Goal: Transaction & Acquisition: Purchase product/service

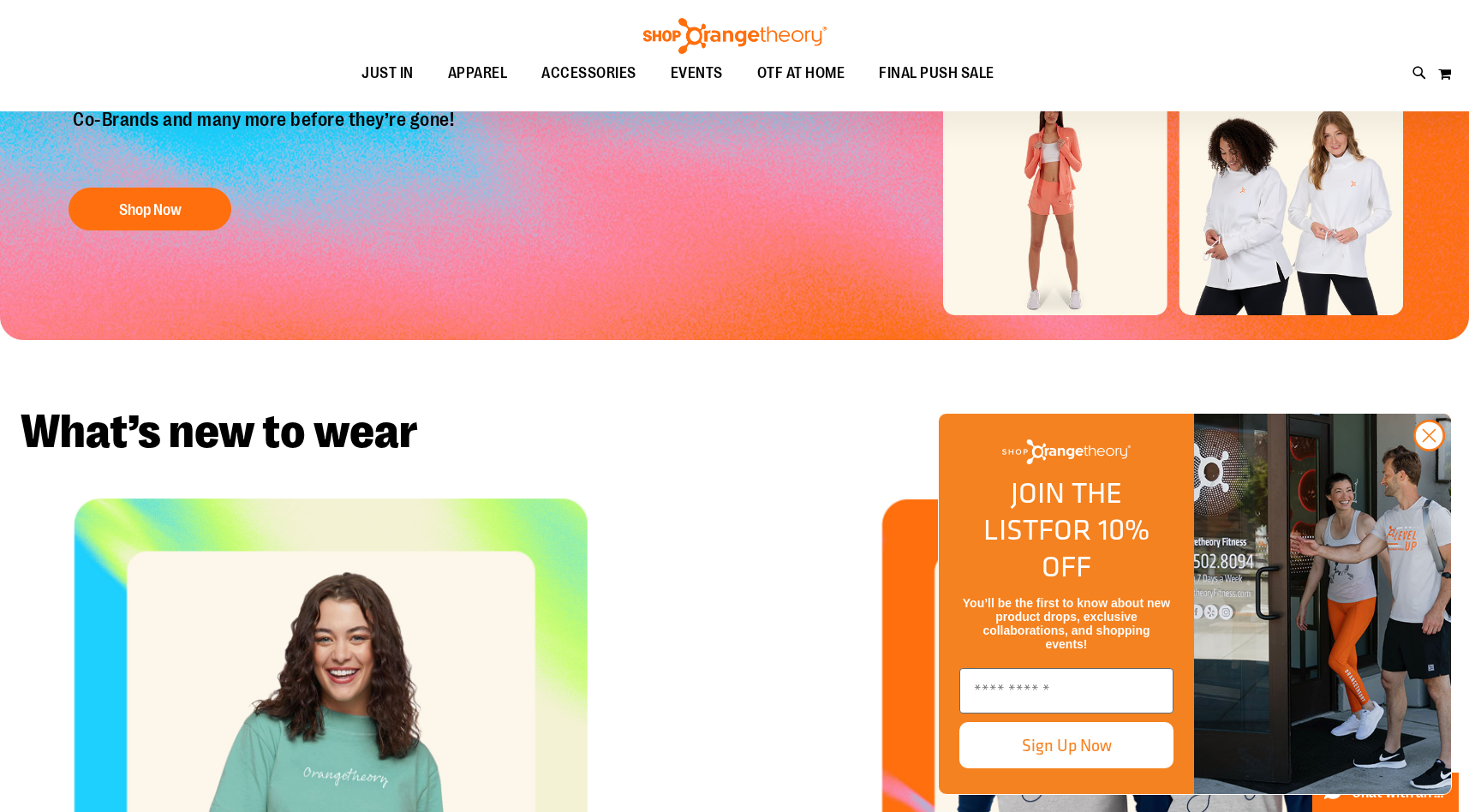
scroll to position [372, 0]
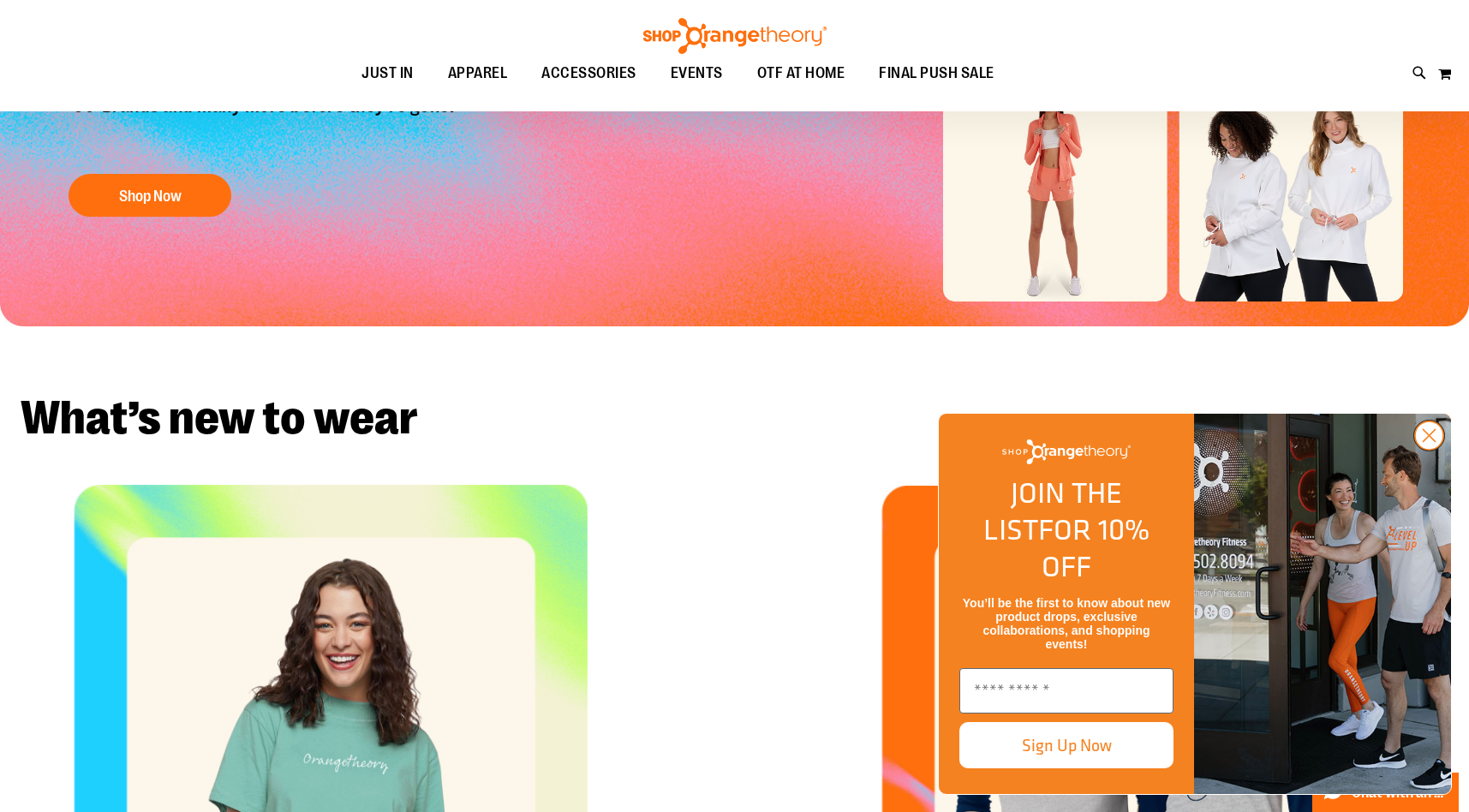
type input "**********"
click at [1424, 449] on circle "Close dialog" at bounding box center [1429, 435] width 28 height 28
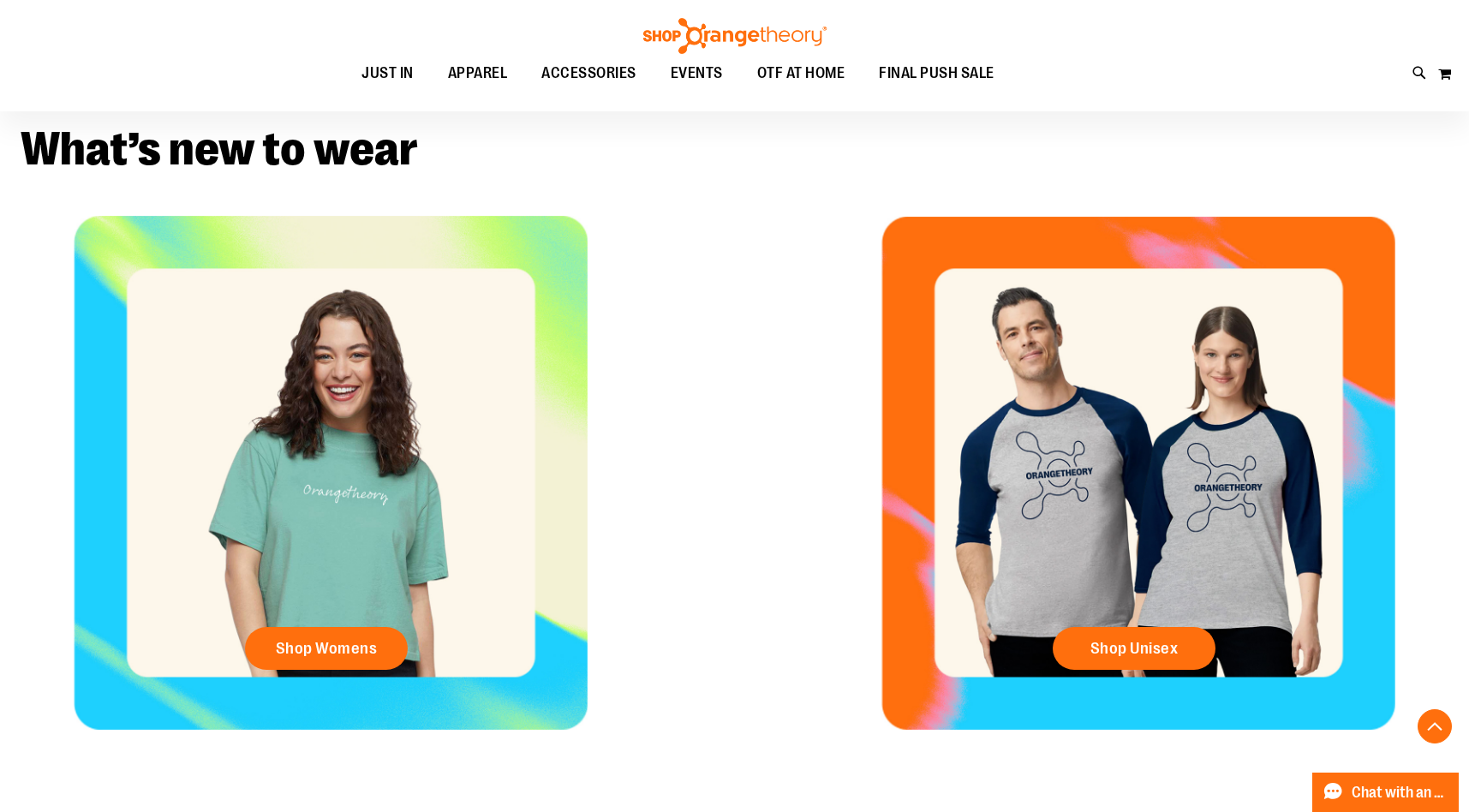
scroll to position [643, 0]
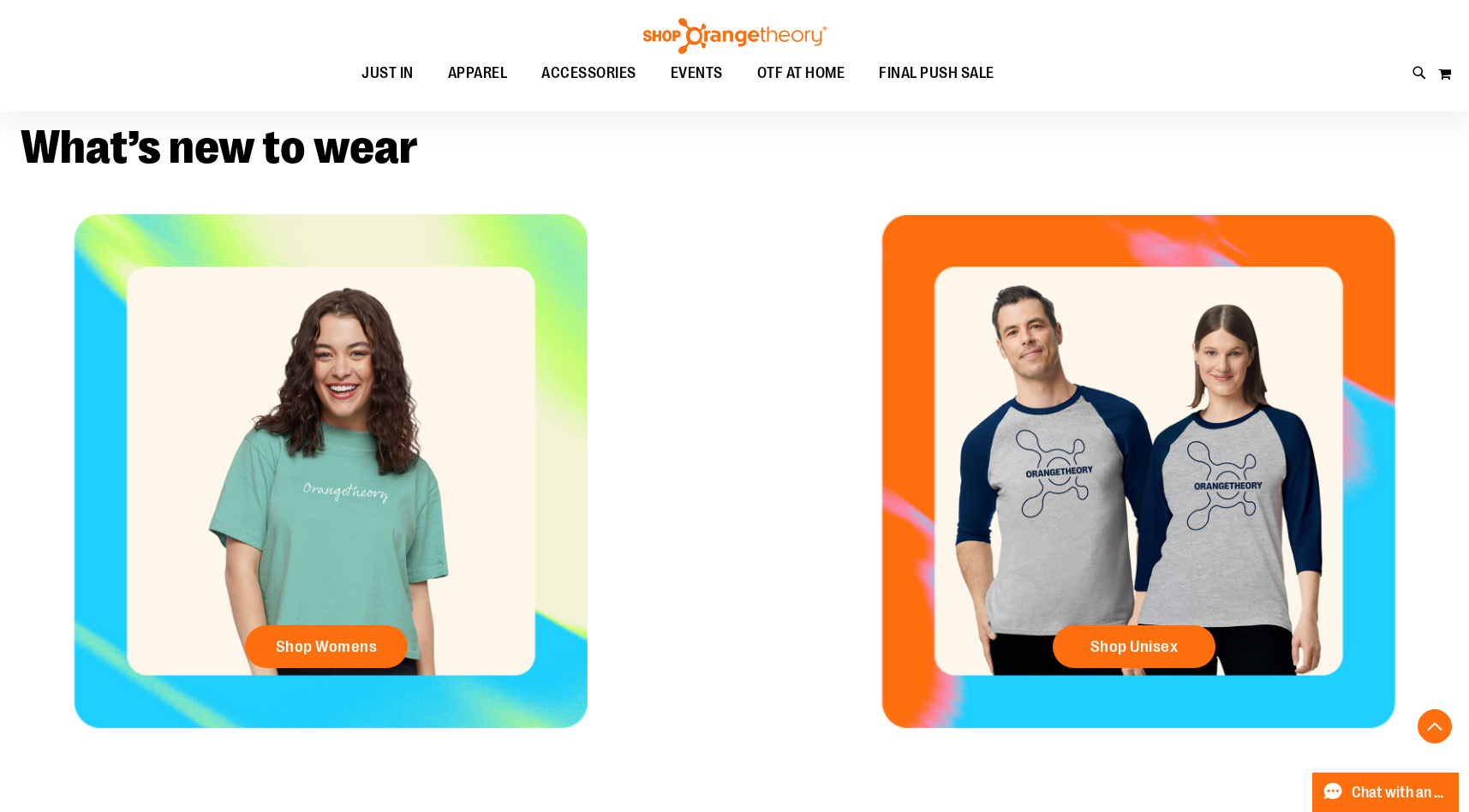
click at [452, 630] on div "Shop Womens" at bounding box center [331, 651] width 661 height 51
click at [384, 631] on link "Shop Womens" at bounding box center [326, 646] width 163 height 43
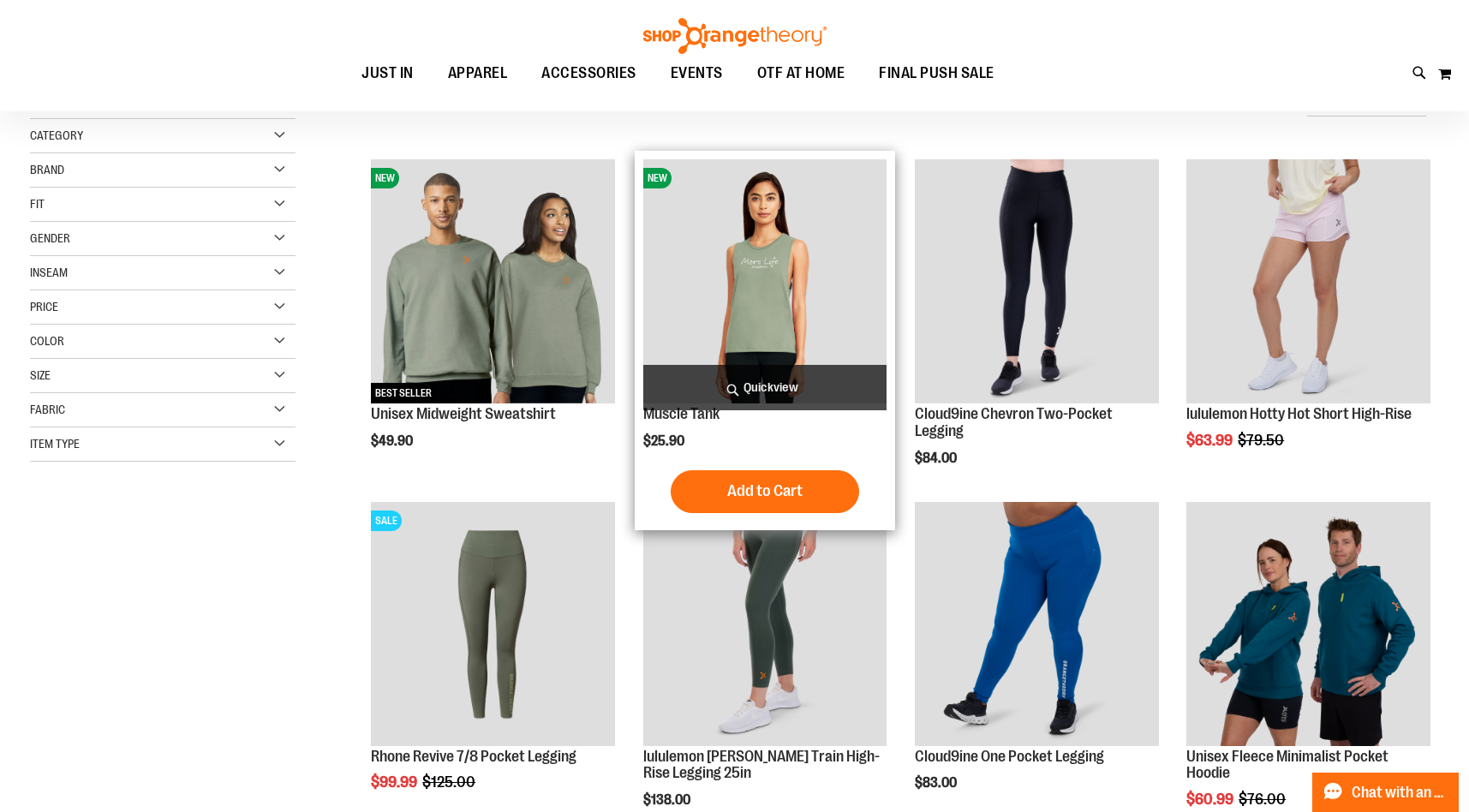
scroll to position [237, 0]
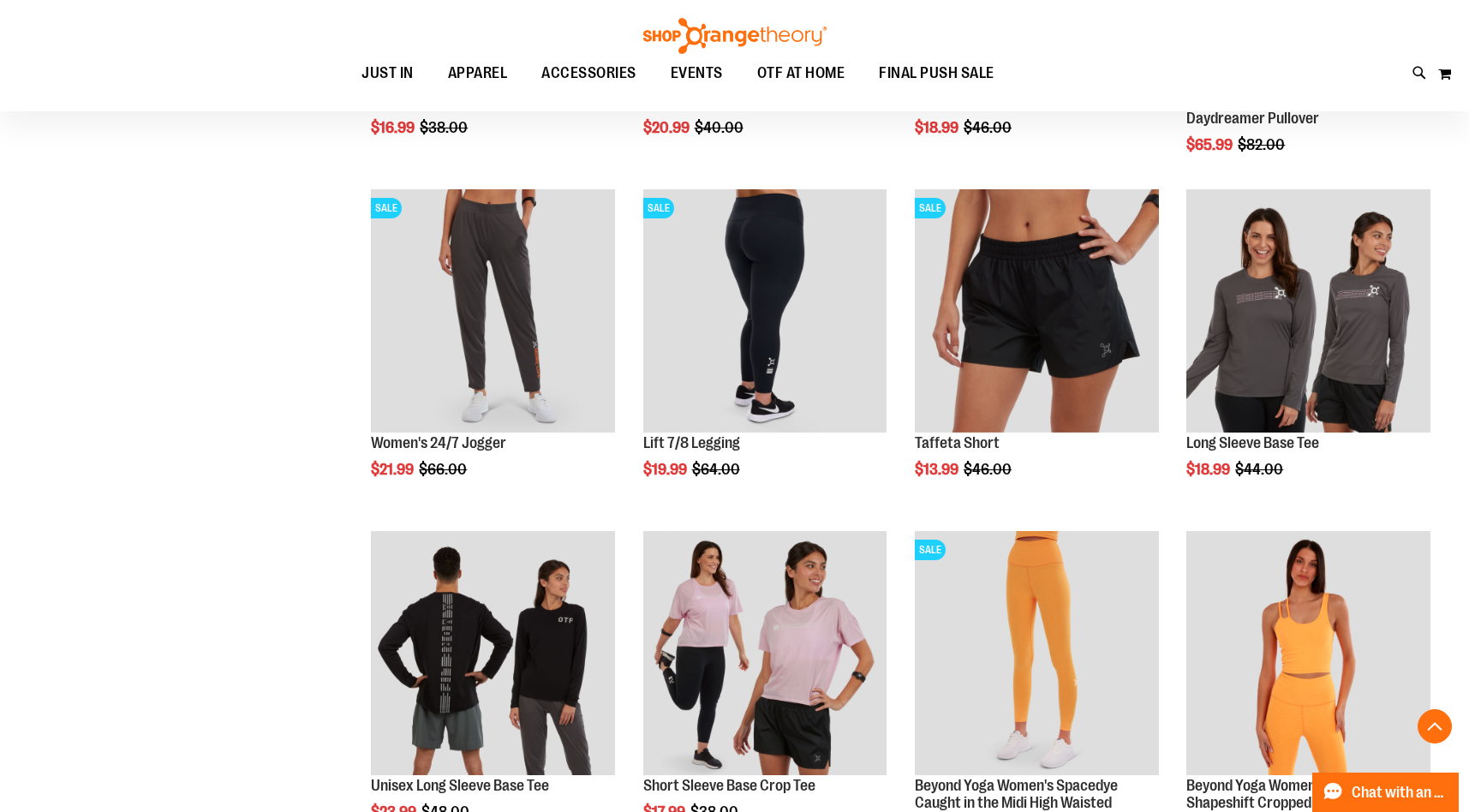
scroll to position [1190, 0]
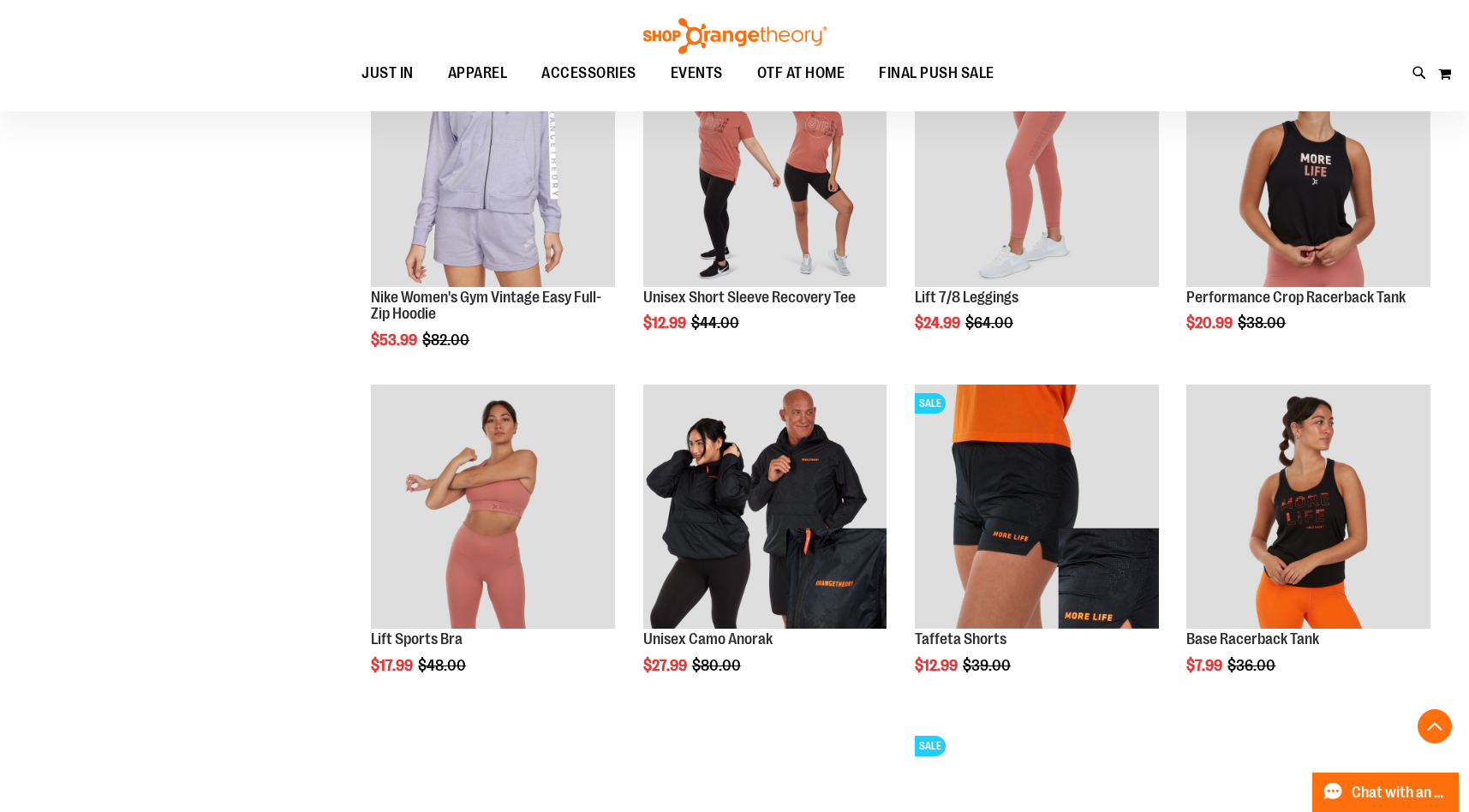
scroll to position [2360, 0]
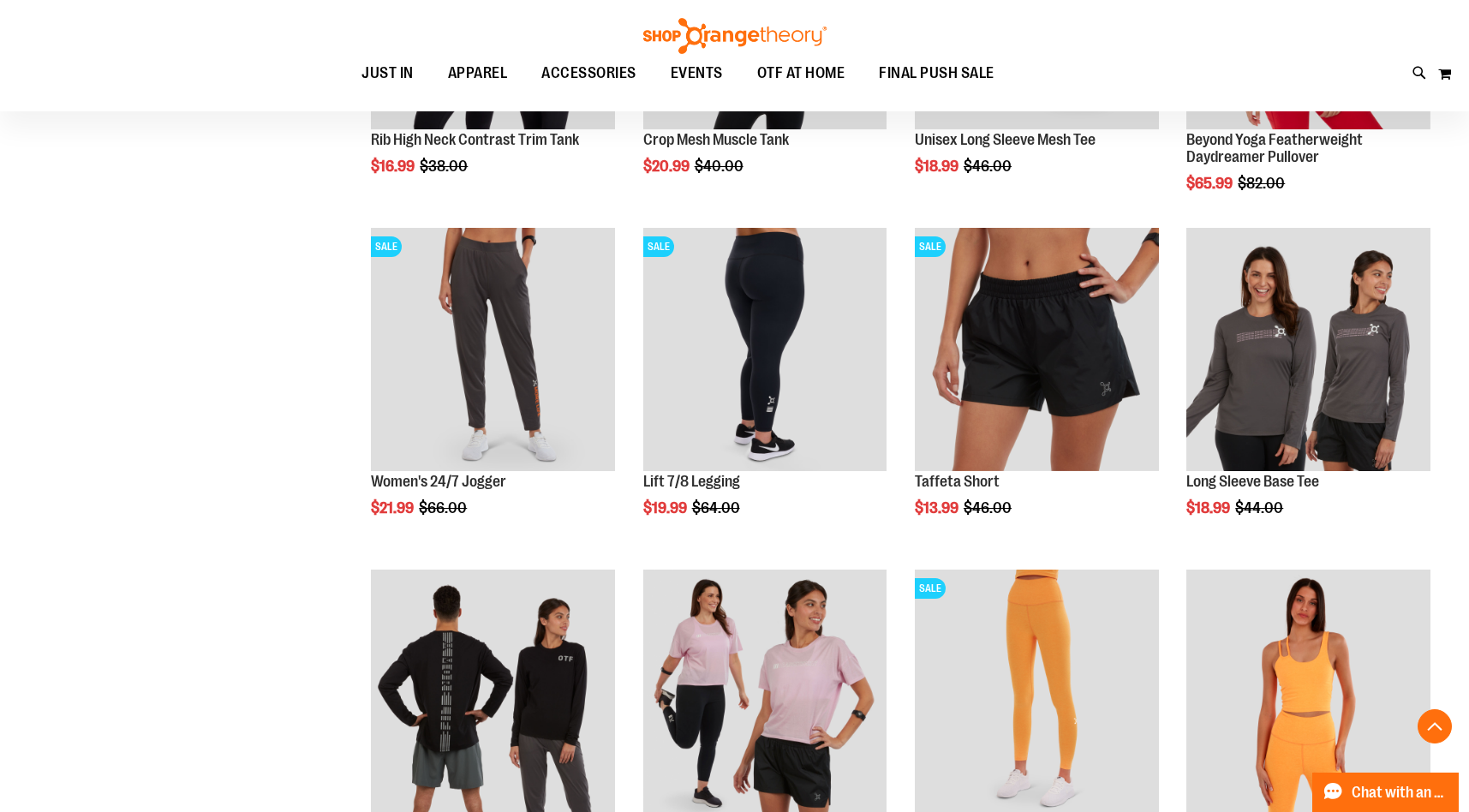
scroll to position [335, 0]
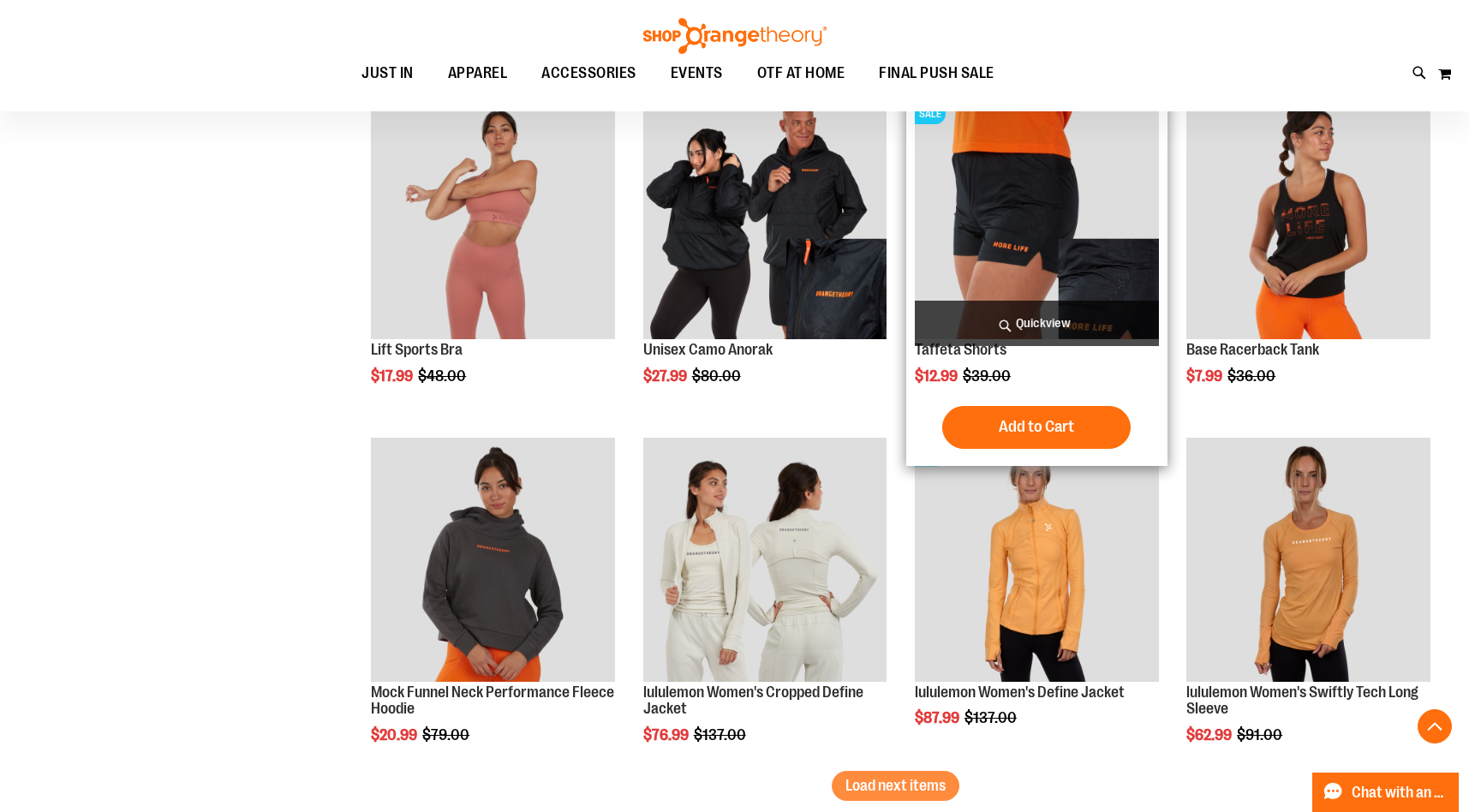
scroll to position [2651, 0]
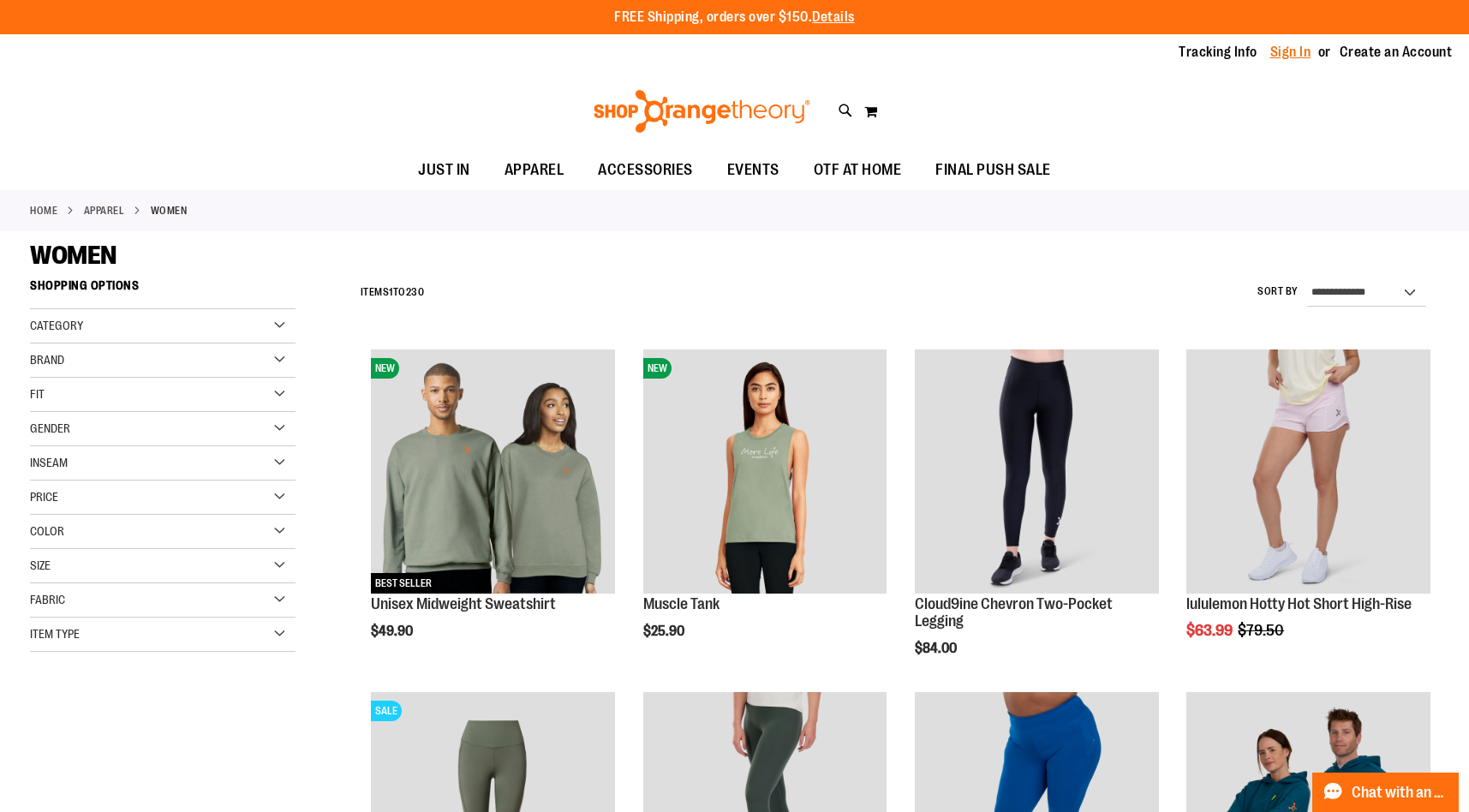
type input "**********"
click at [1274, 55] on link "Sign In" at bounding box center [1290, 52] width 41 height 19
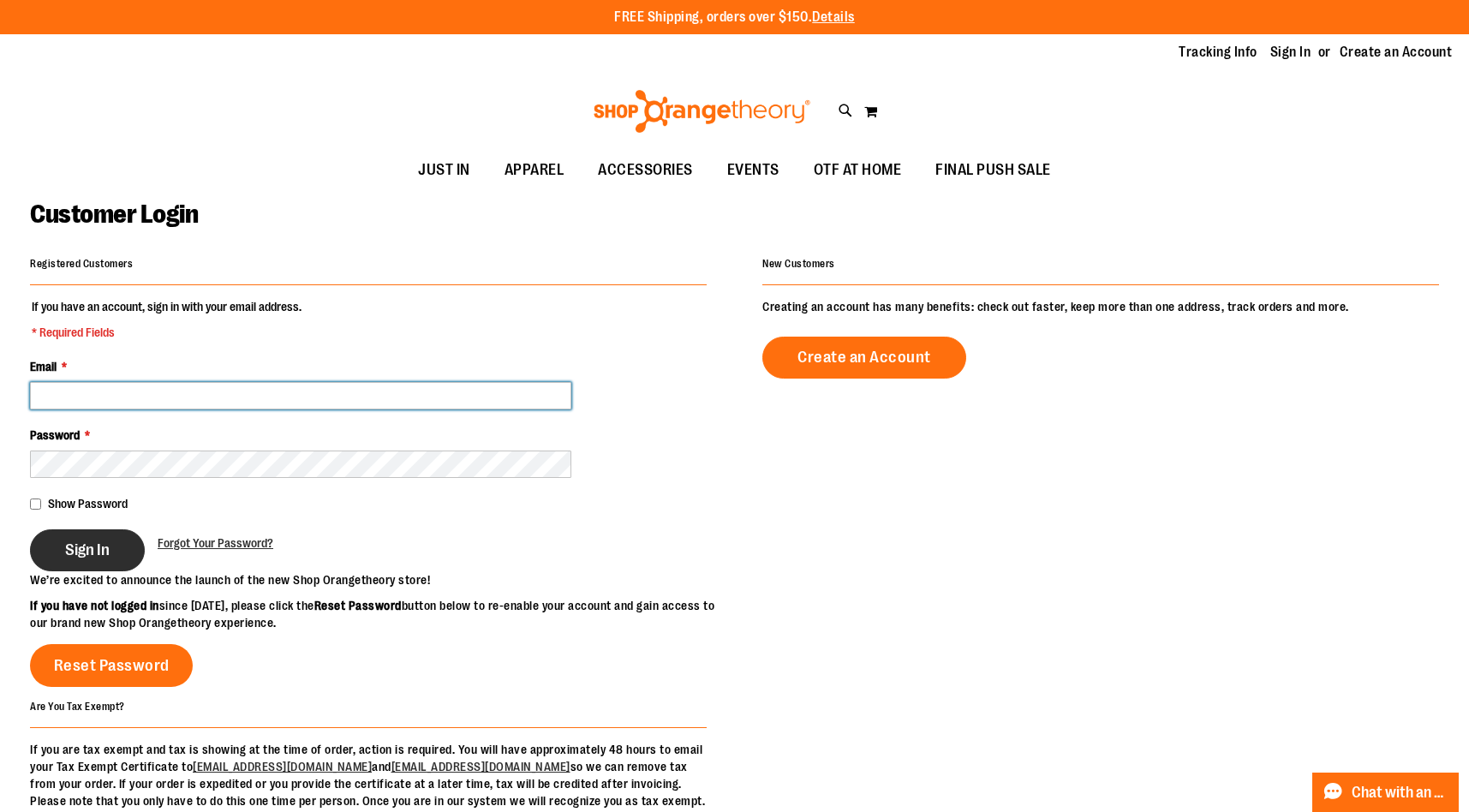
type input "**********"
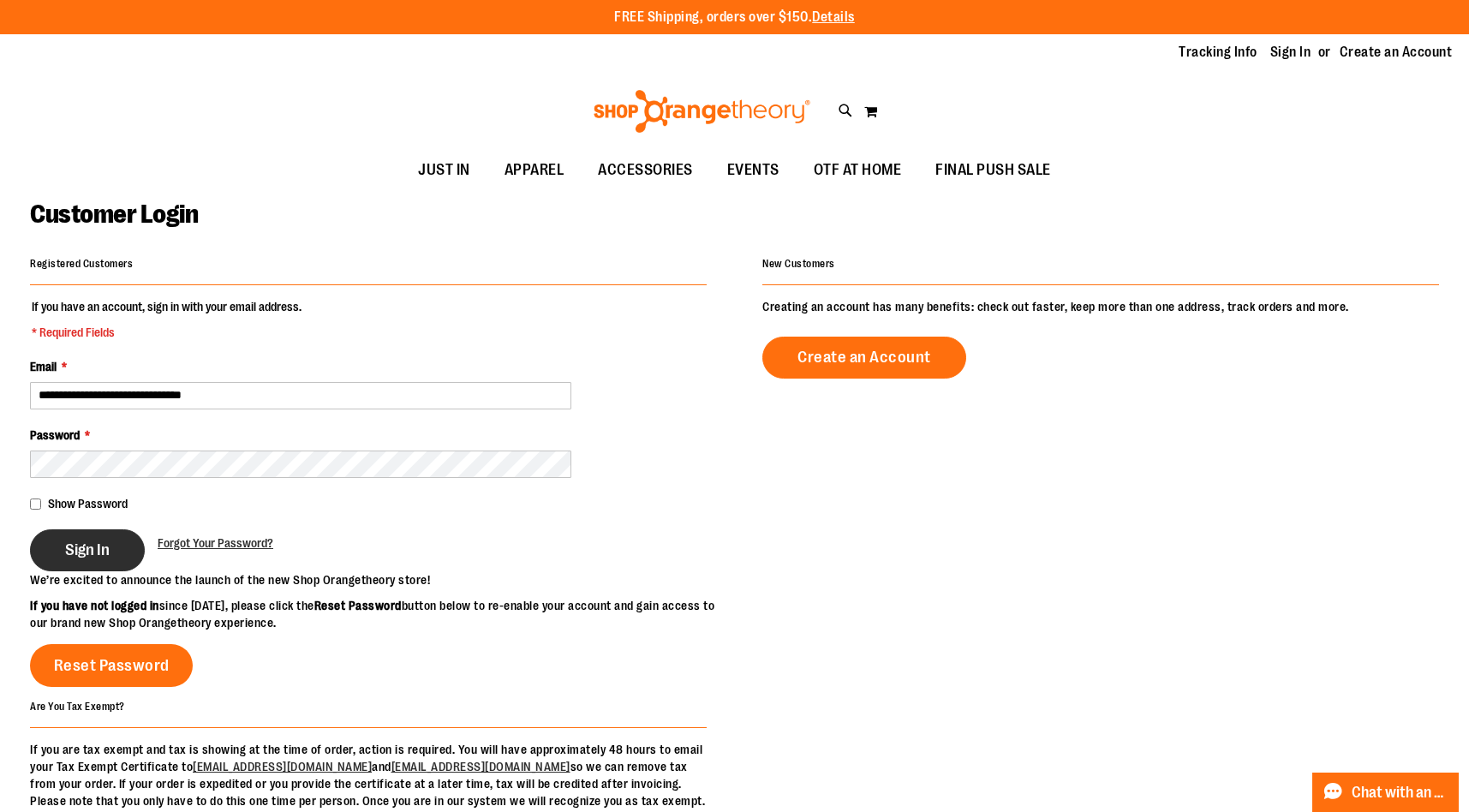
type input "**********"
click at [49, 548] on button "Sign In" at bounding box center [87, 550] width 115 height 42
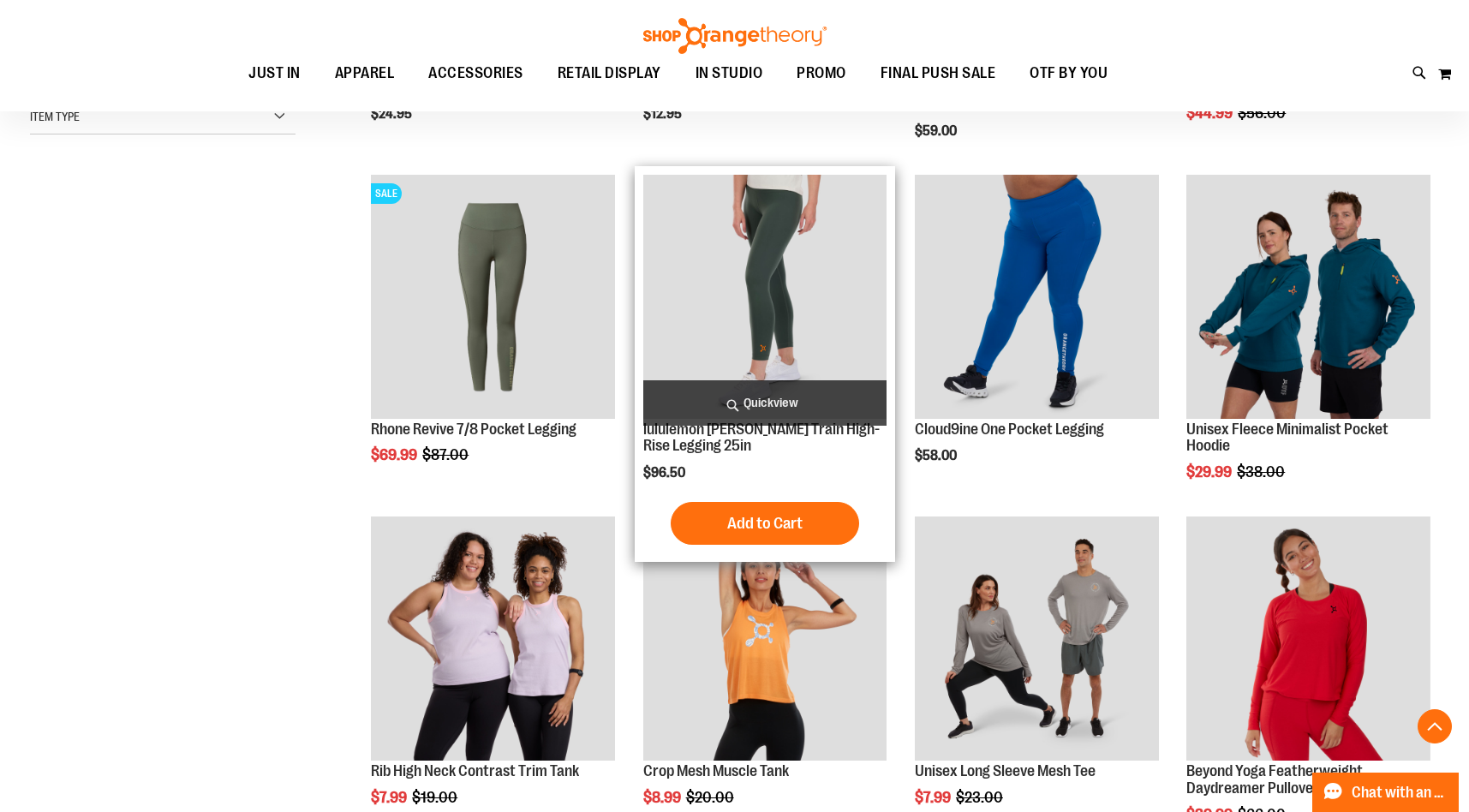
scroll to position [523, 0]
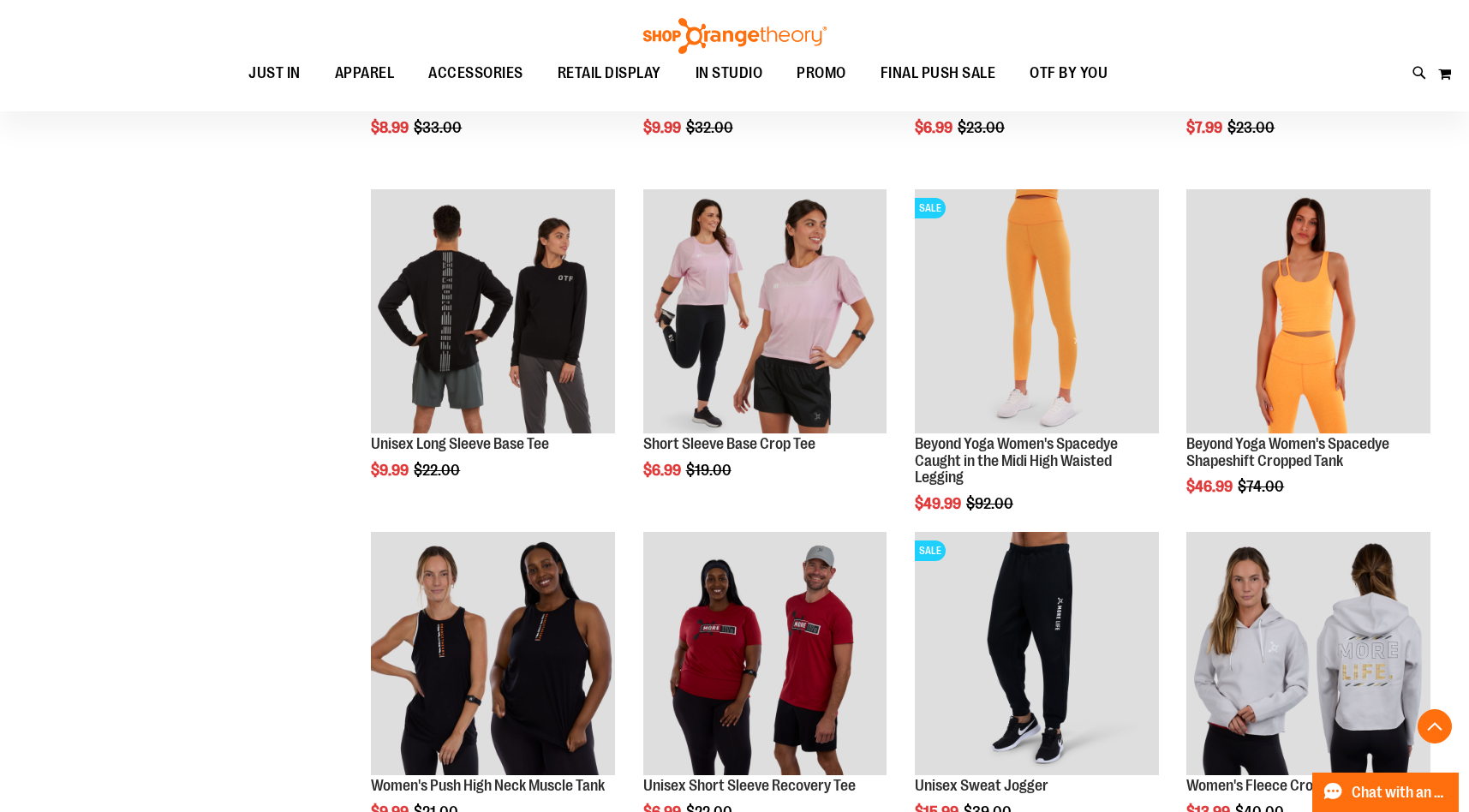
scroll to position [1525, 0]
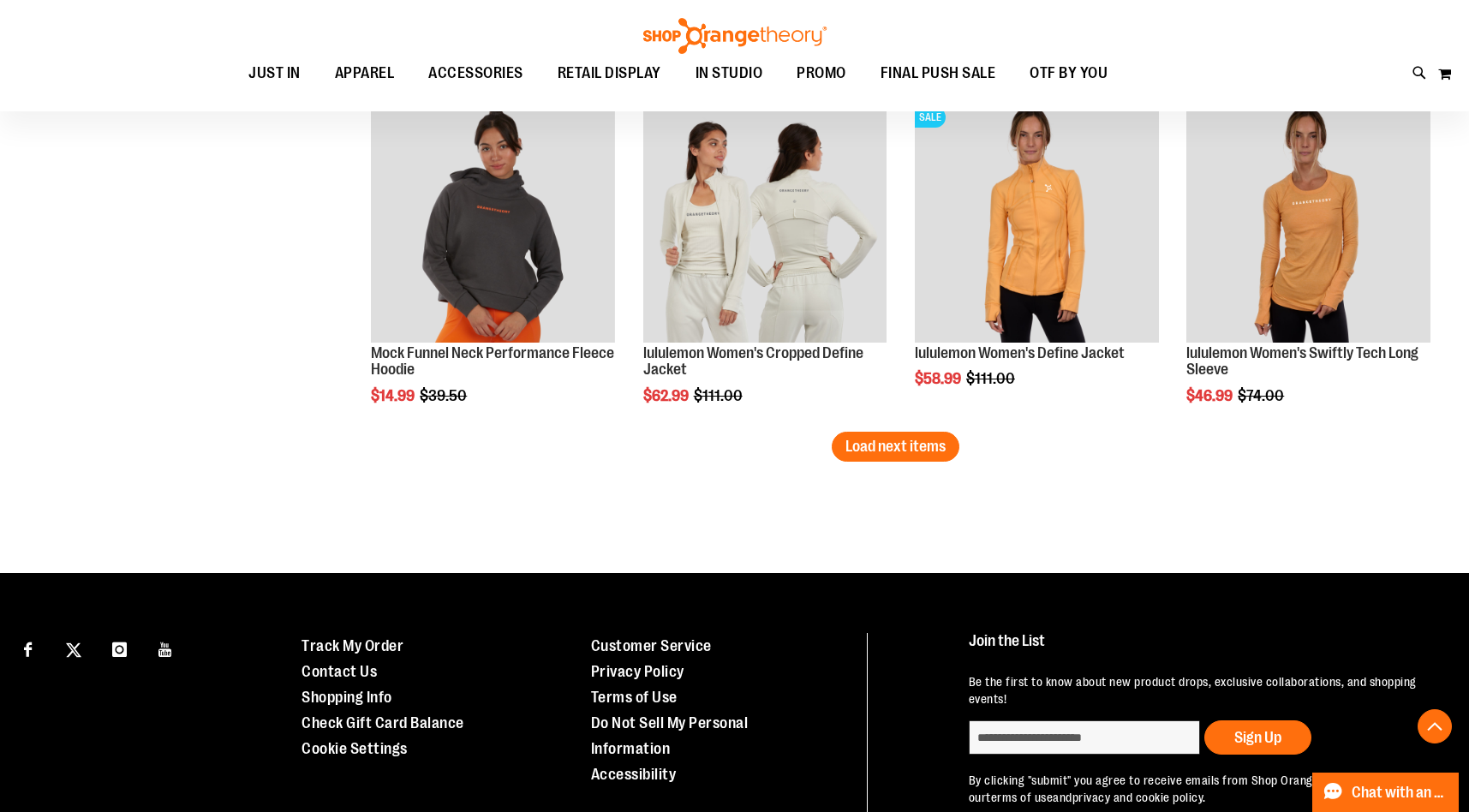
scroll to position [3021, 0]
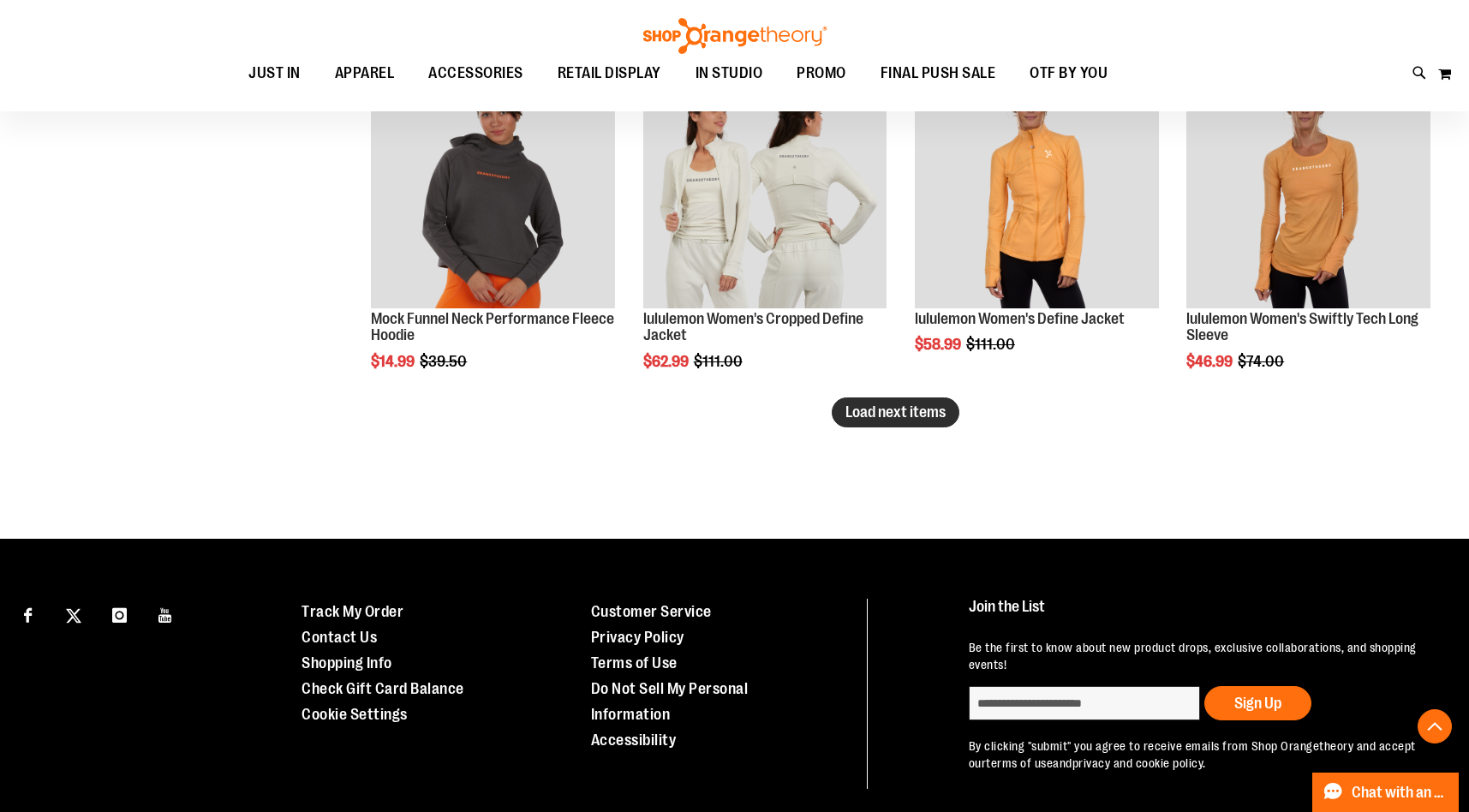
type input "**********"
click at [929, 413] on span "Load next items" at bounding box center [895, 412] width 100 height 17
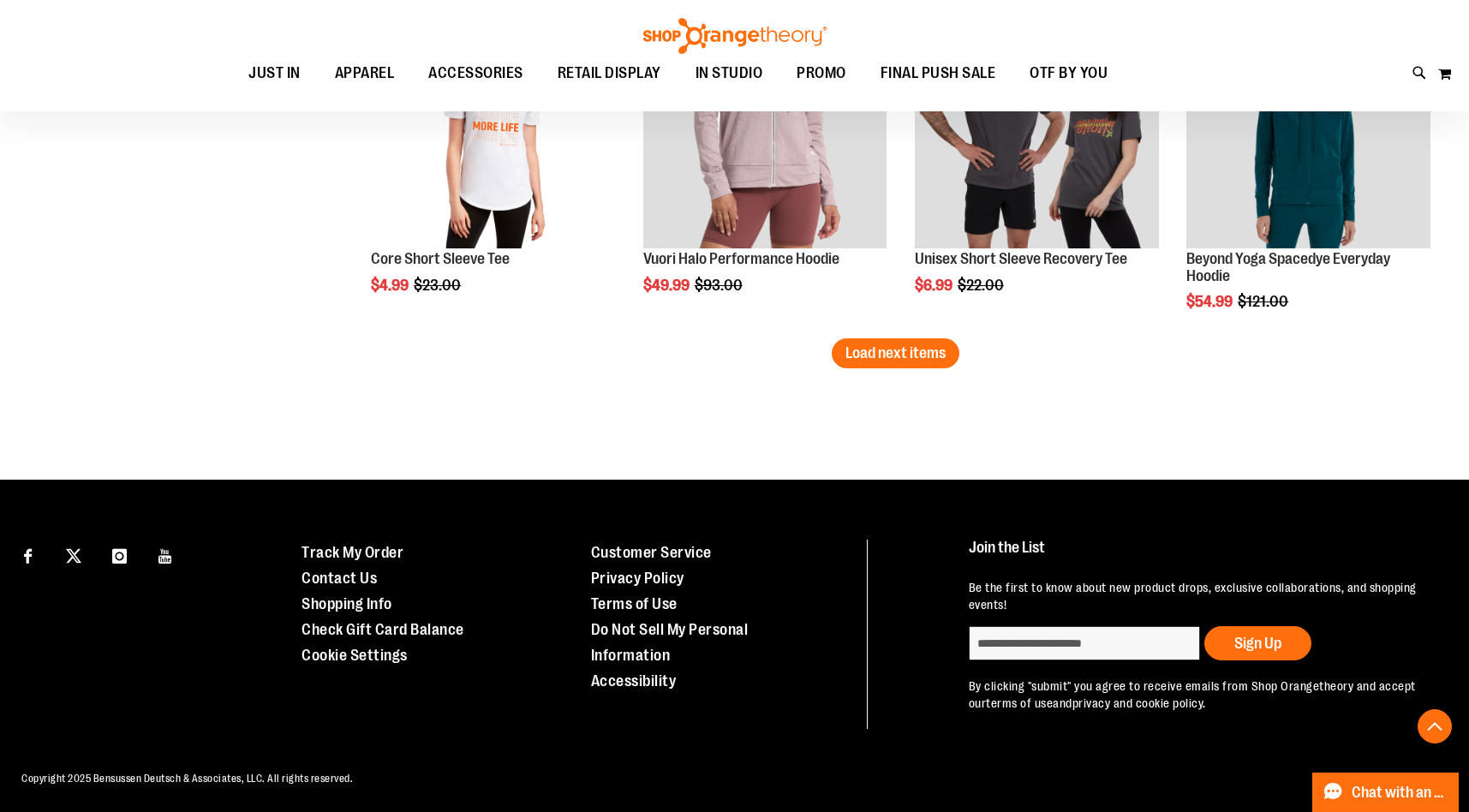
scroll to position [4111, 0]
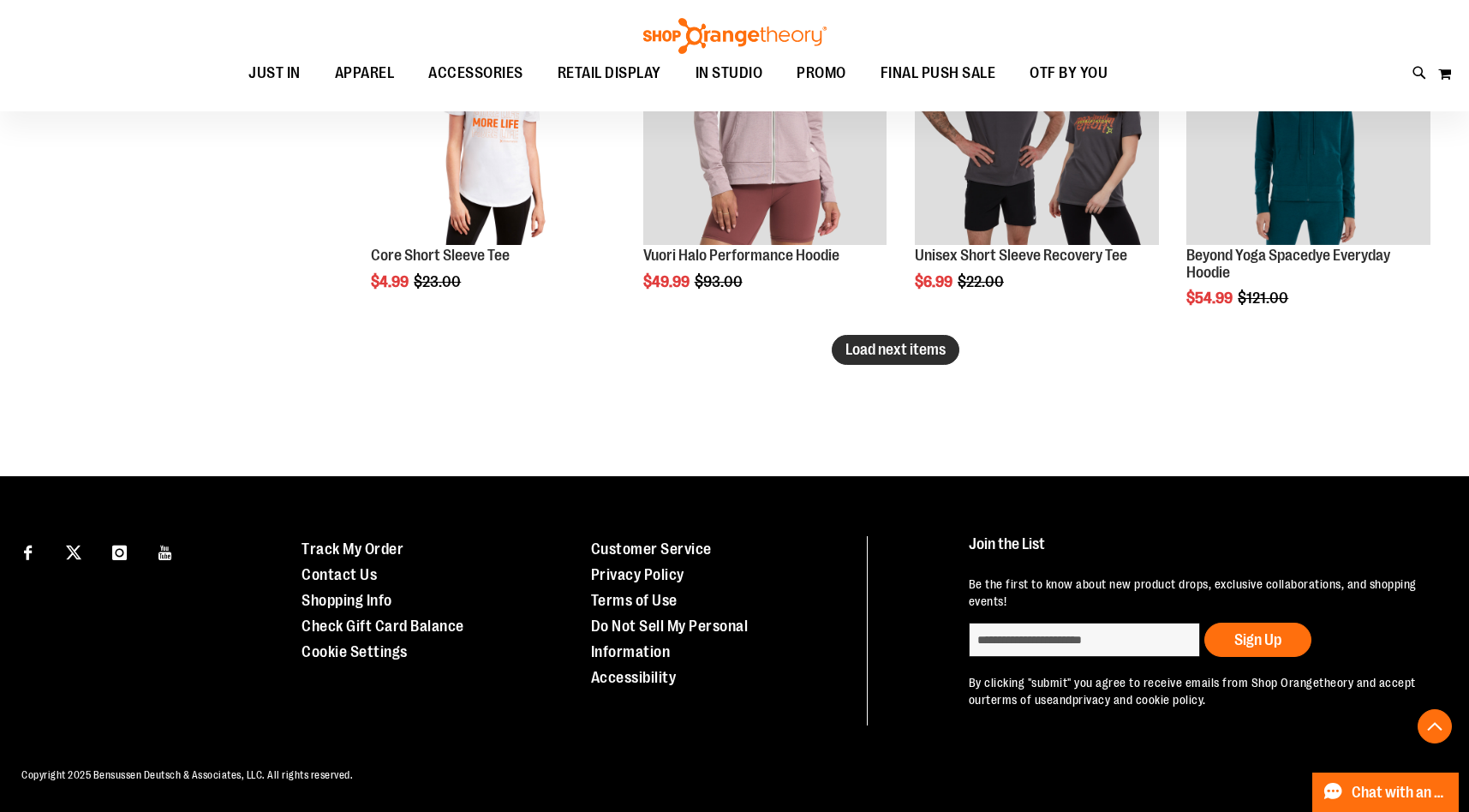
click at [868, 350] on span "Load next items" at bounding box center [895, 350] width 100 height 17
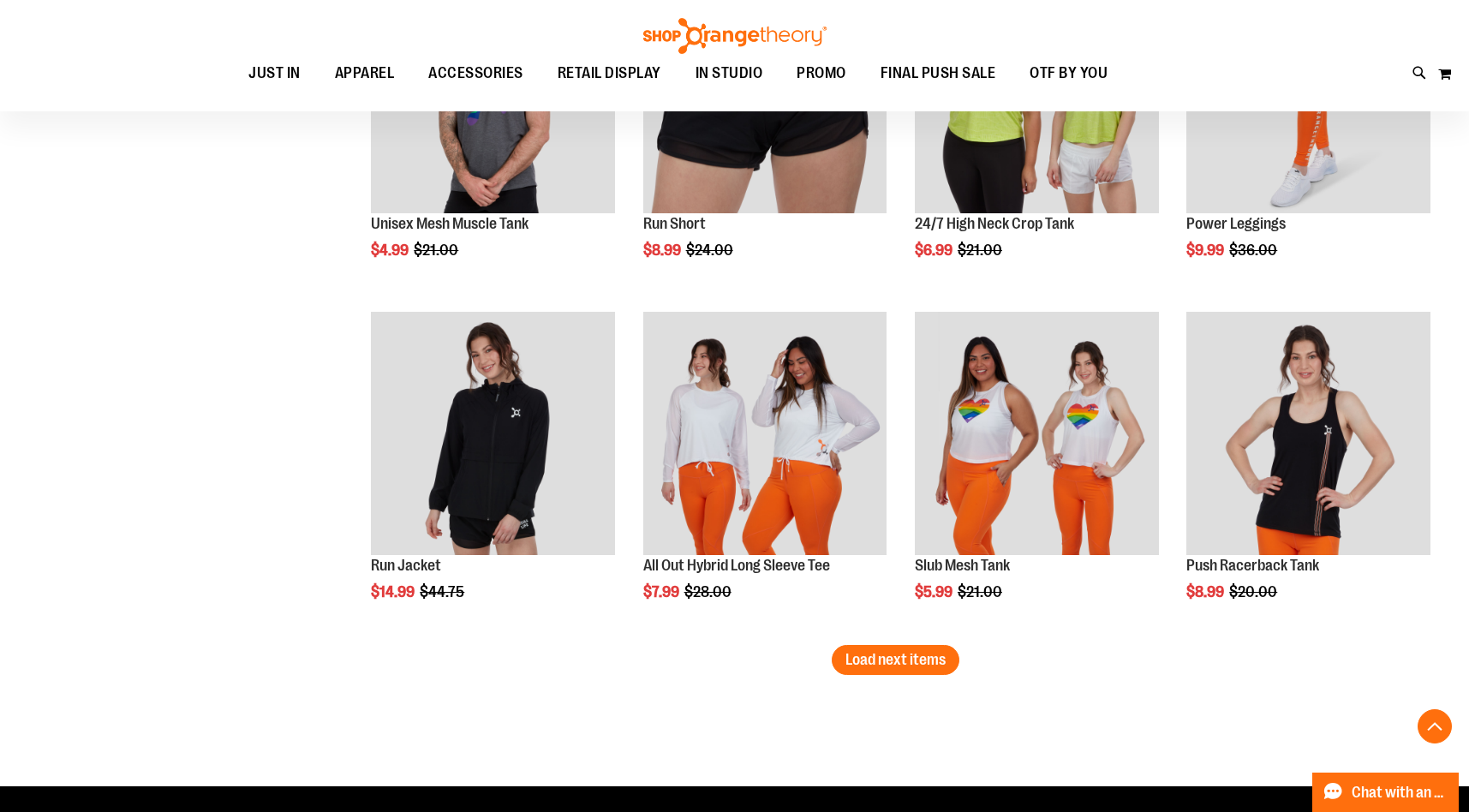
scroll to position [4836, 0]
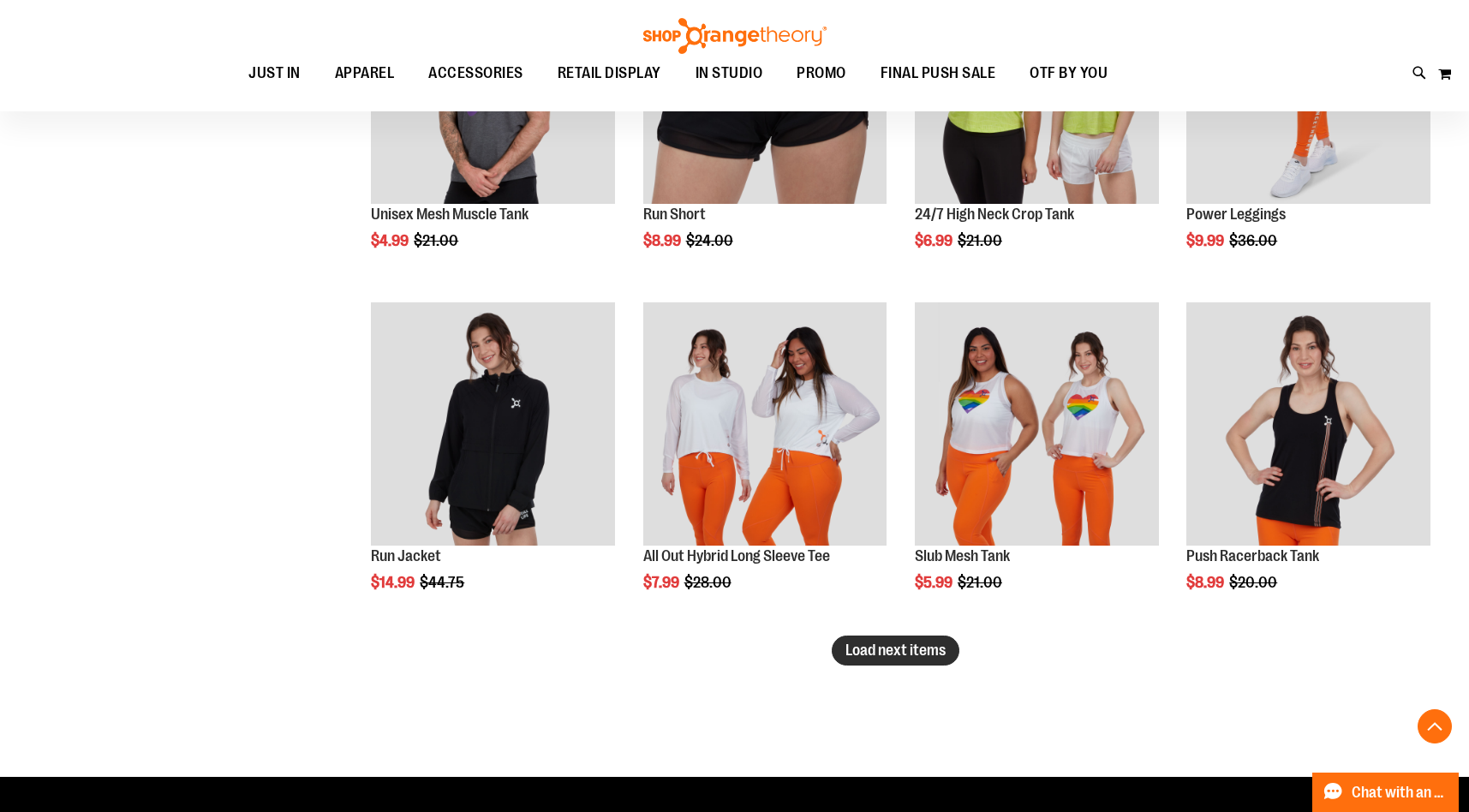
click at [940, 651] on span "Load next items" at bounding box center [895, 650] width 100 height 17
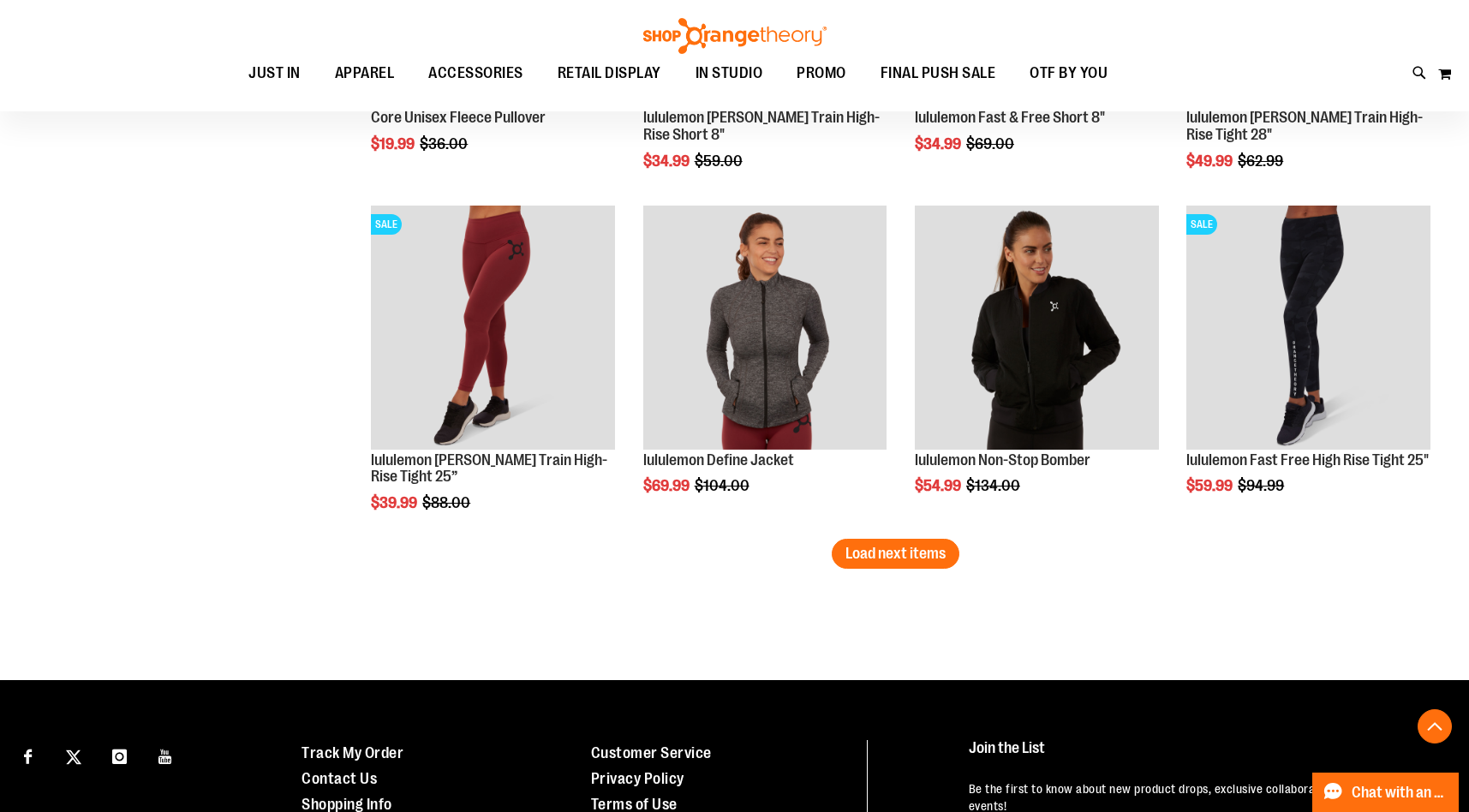
scroll to position [5960, 0]
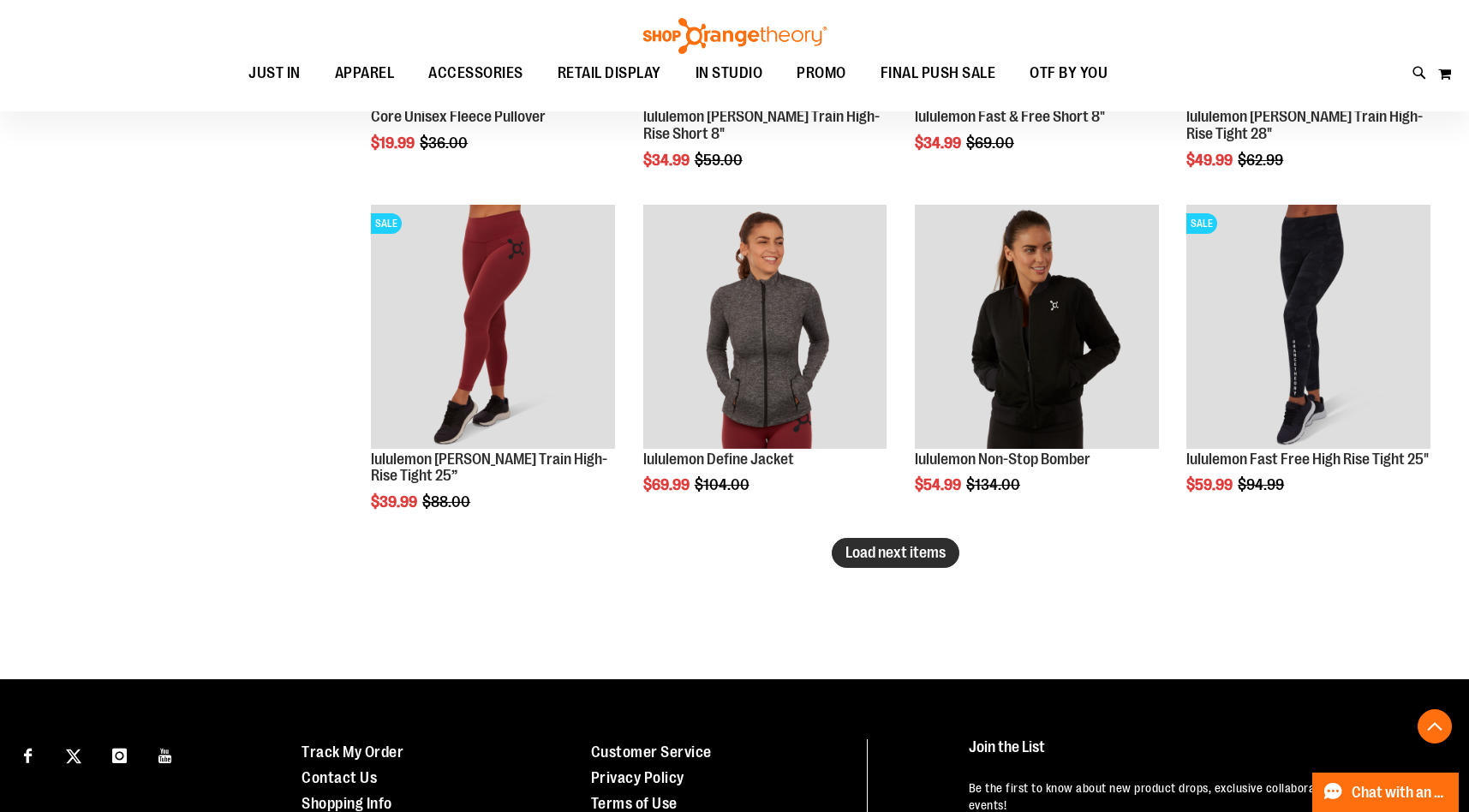
click at [871, 554] on span "Load next items" at bounding box center [895, 552] width 100 height 17
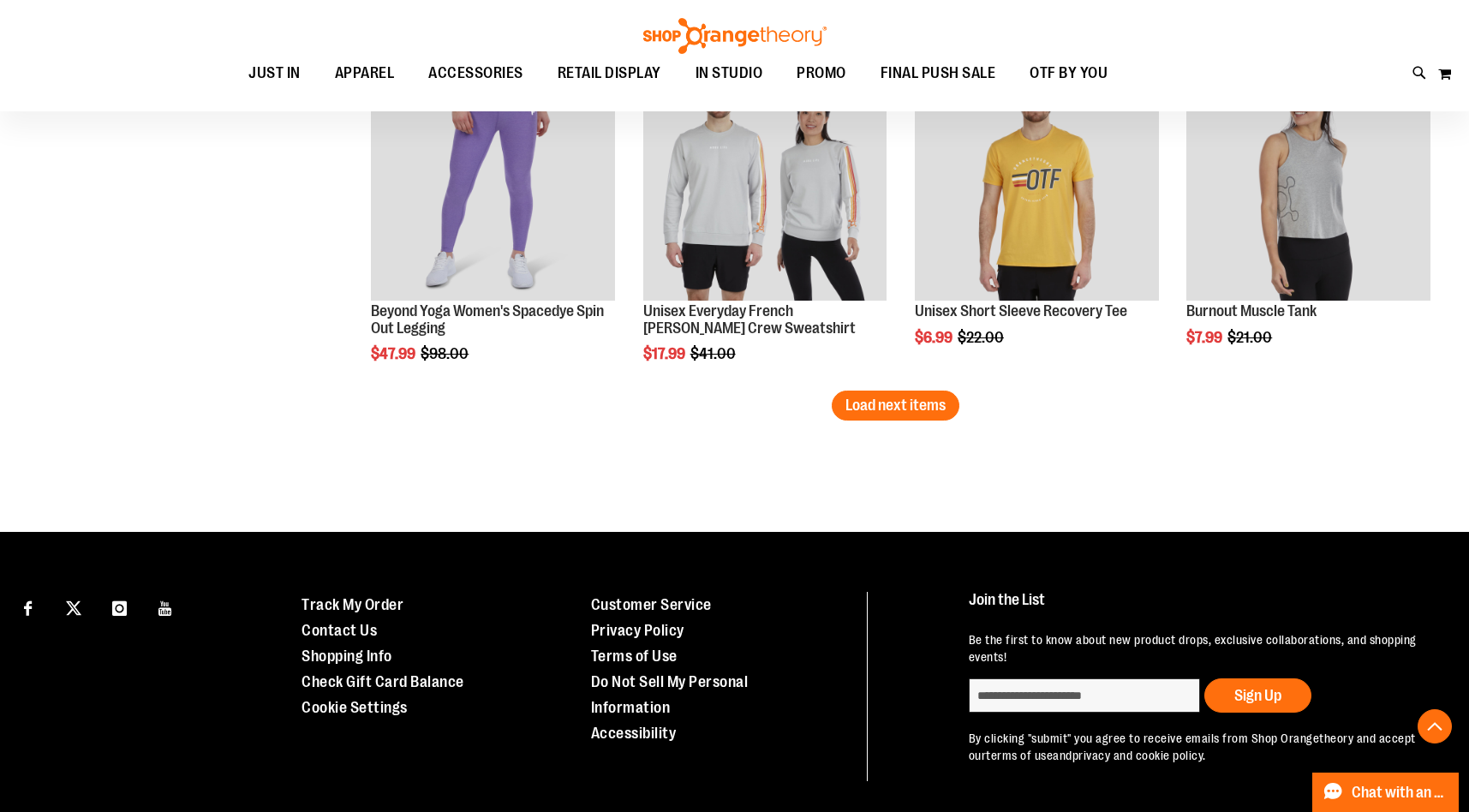
scroll to position [7137, 0]
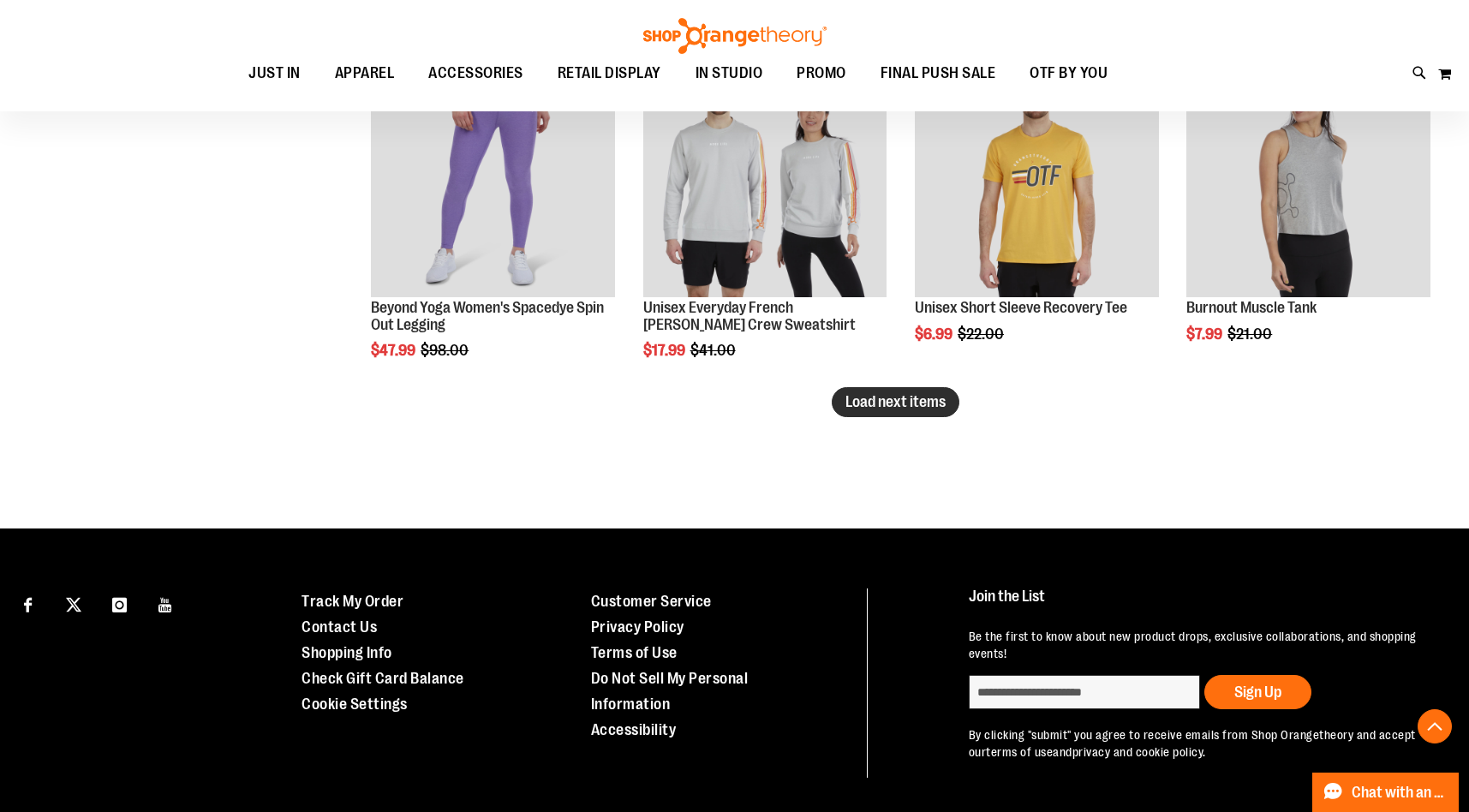
click at [946, 399] on button "Load next items" at bounding box center [895, 402] width 127 height 30
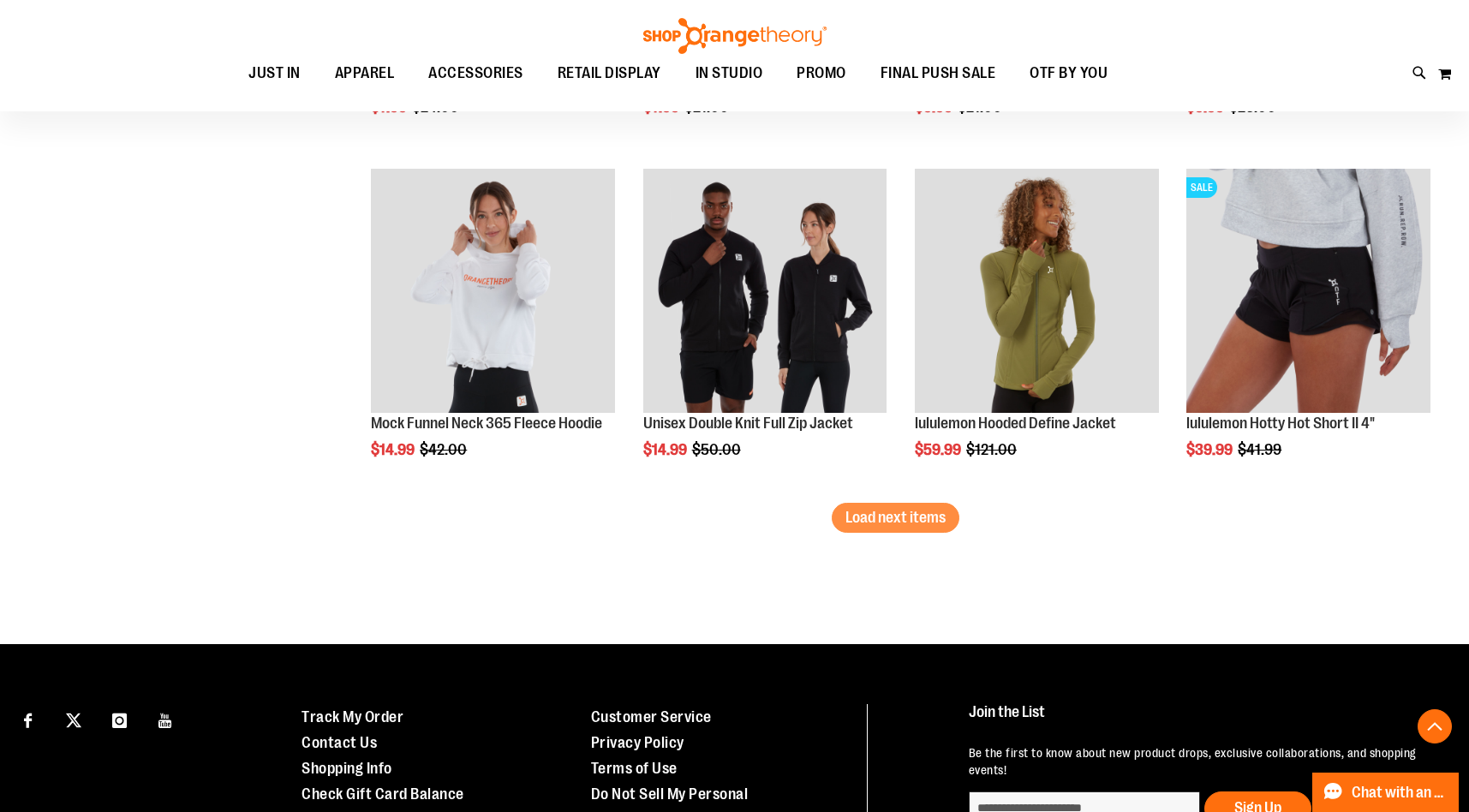
scroll to position [8123, 0]
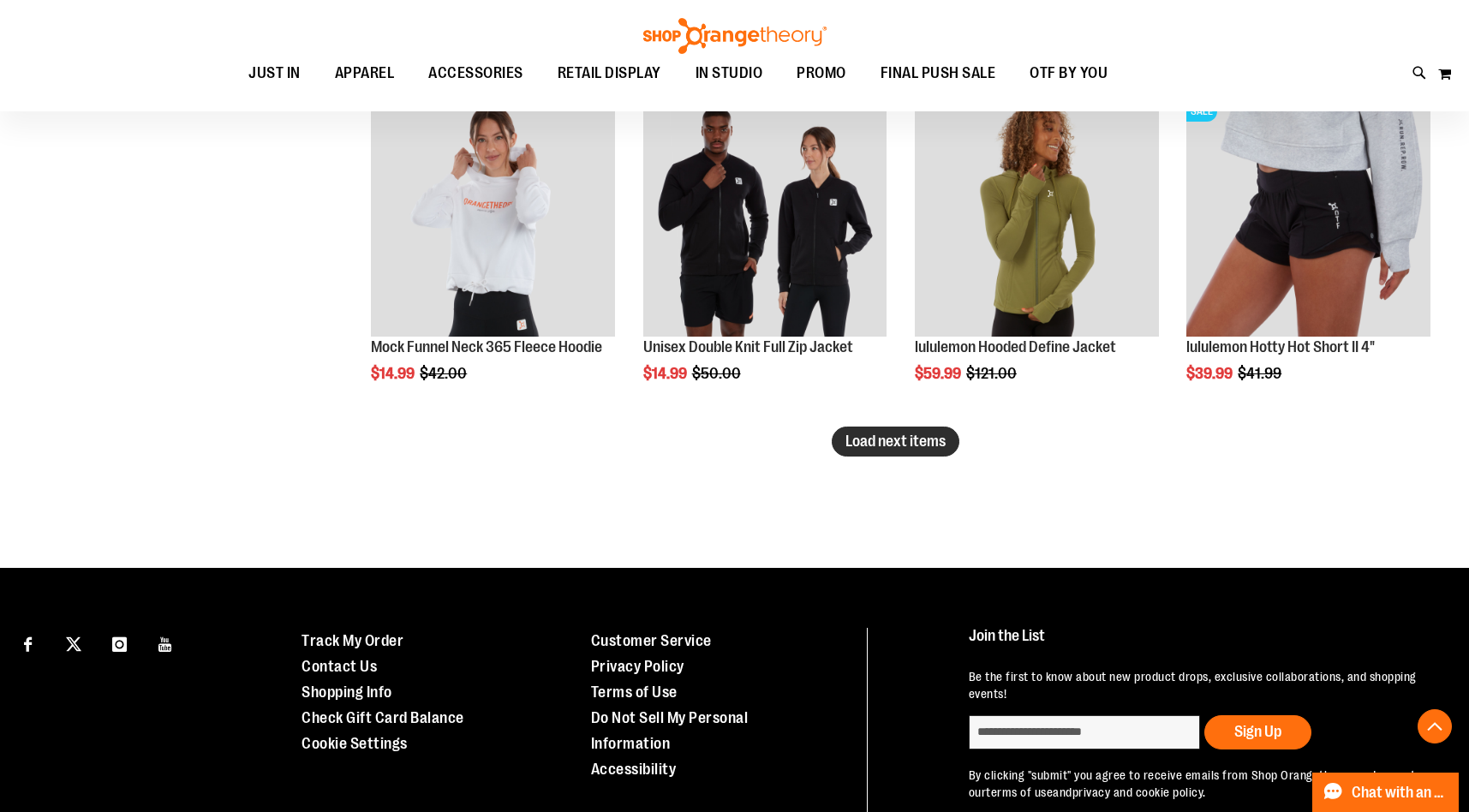
click at [889, 441] on span "Load next items" at bounding box center [895, 441] width 100 height 17
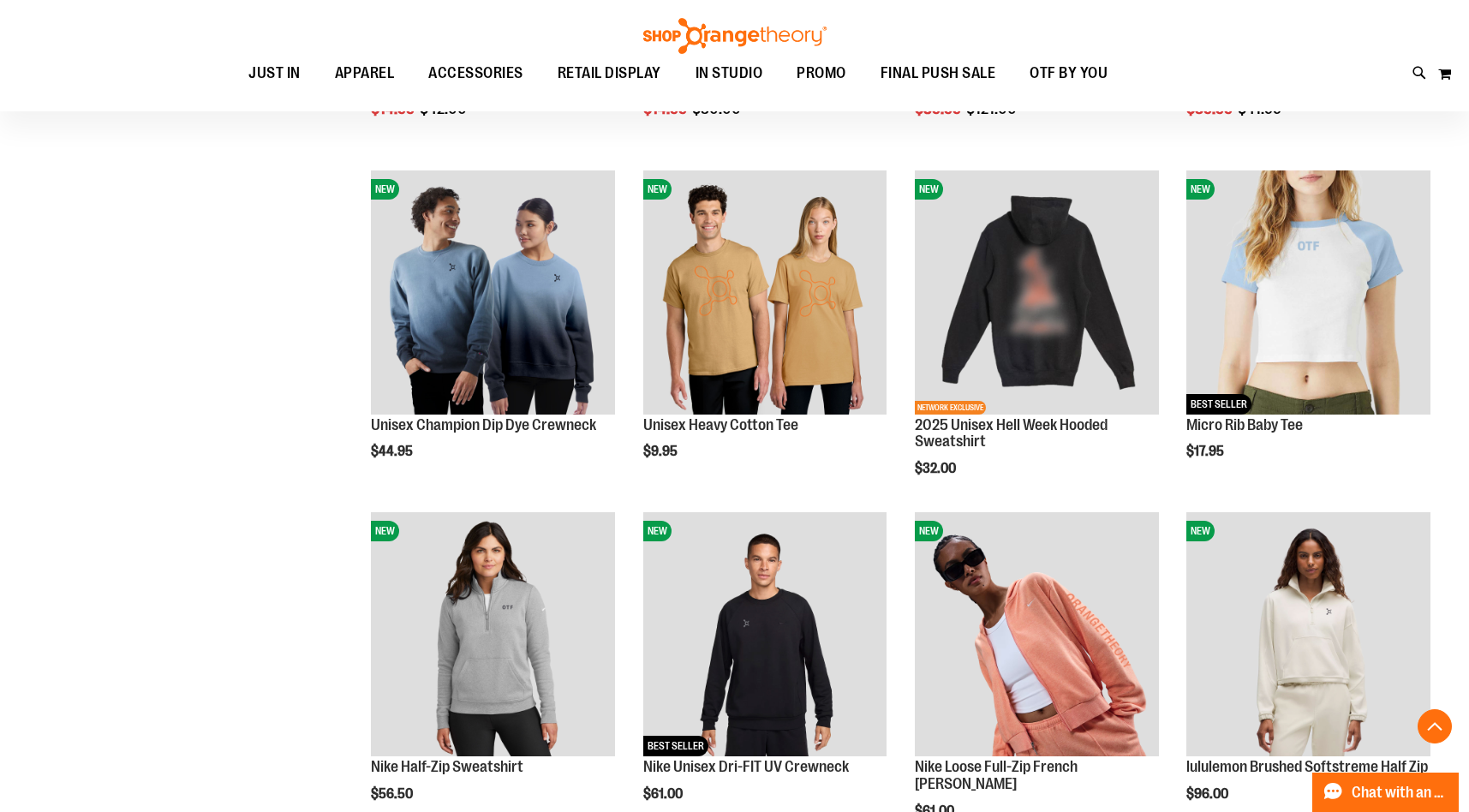
scroll to position [8390, 0]
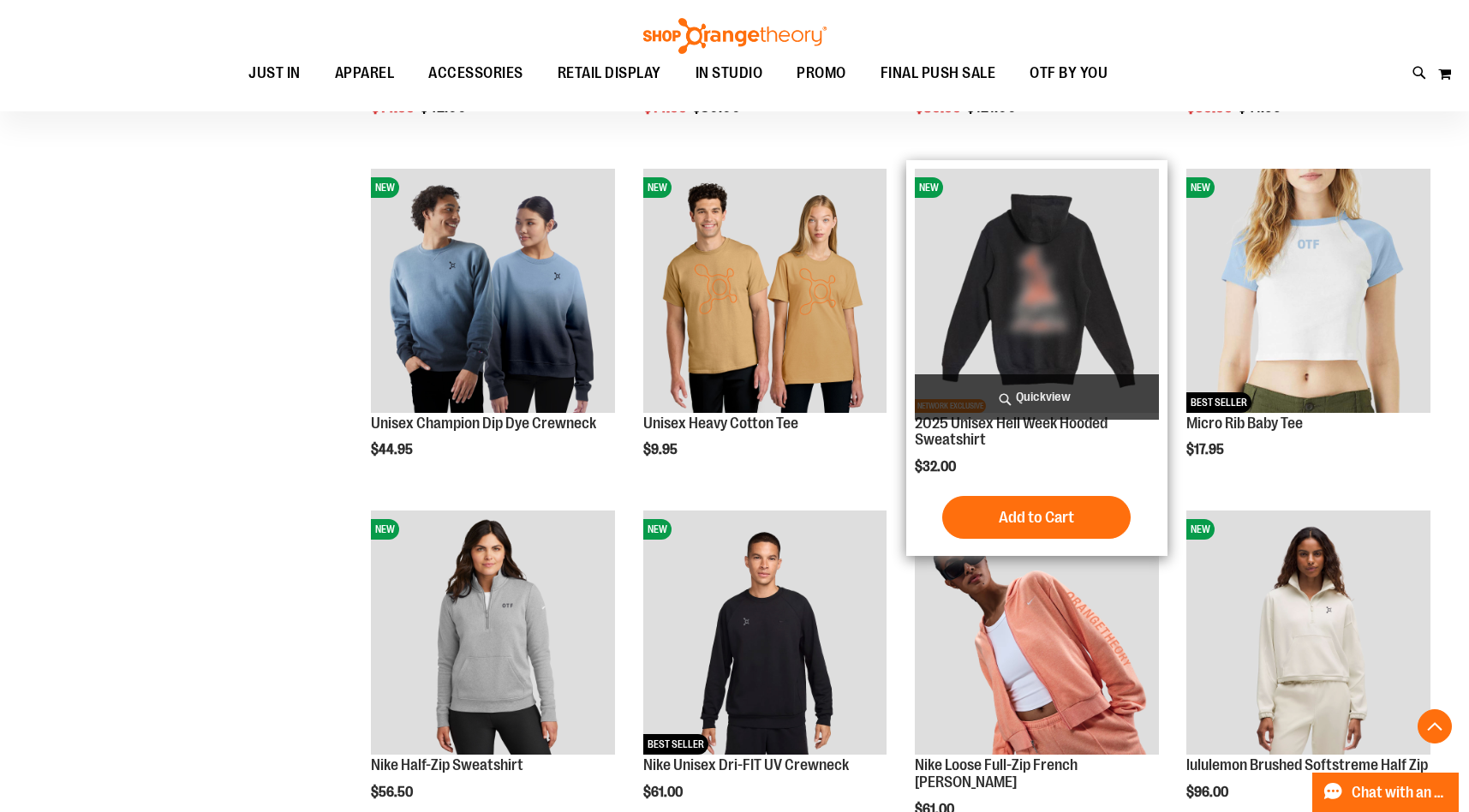
click at [1042, 402] on span "Quickview" at bounding box center [1037, 397] width 244 height 45
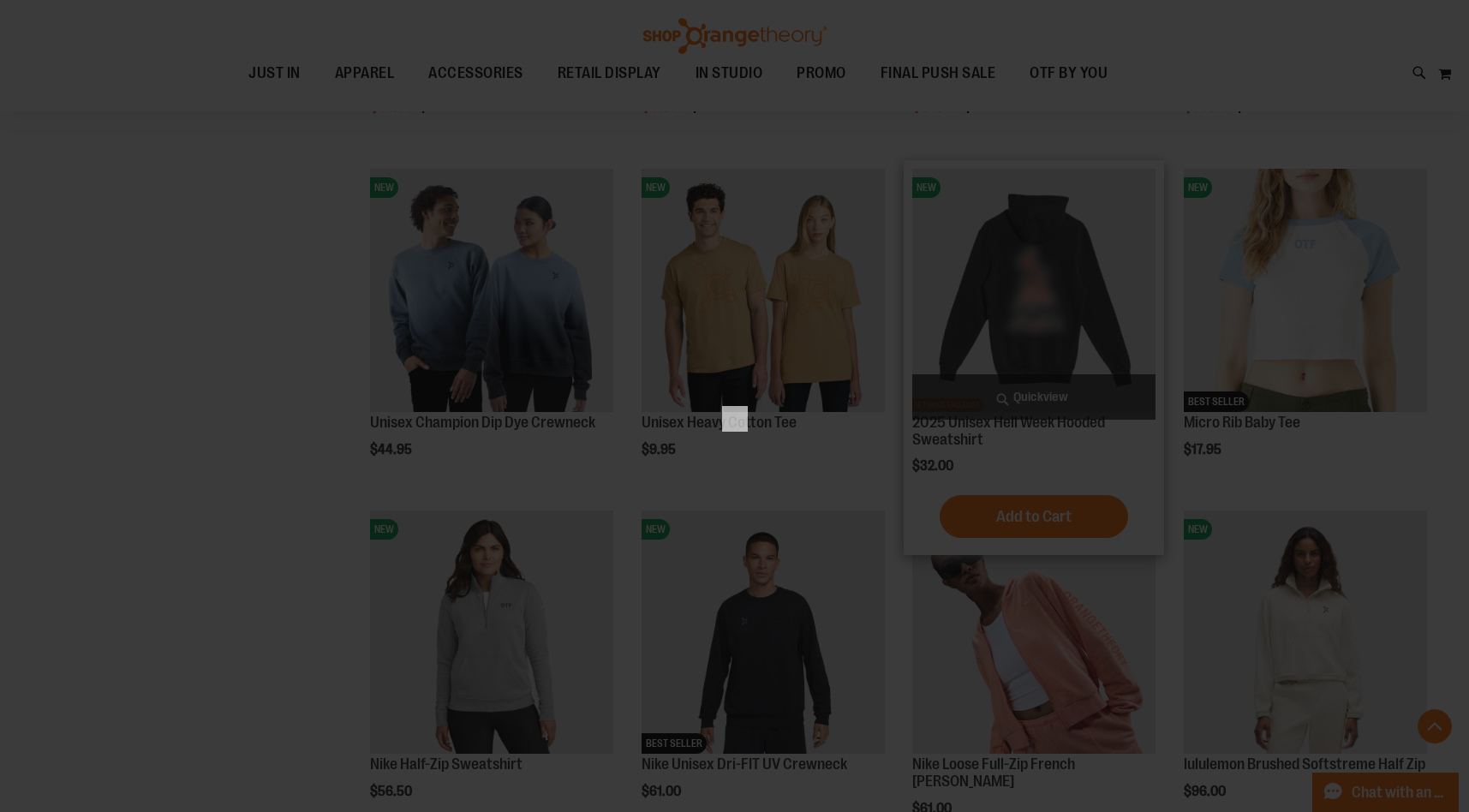
scroll to position [0, 0]
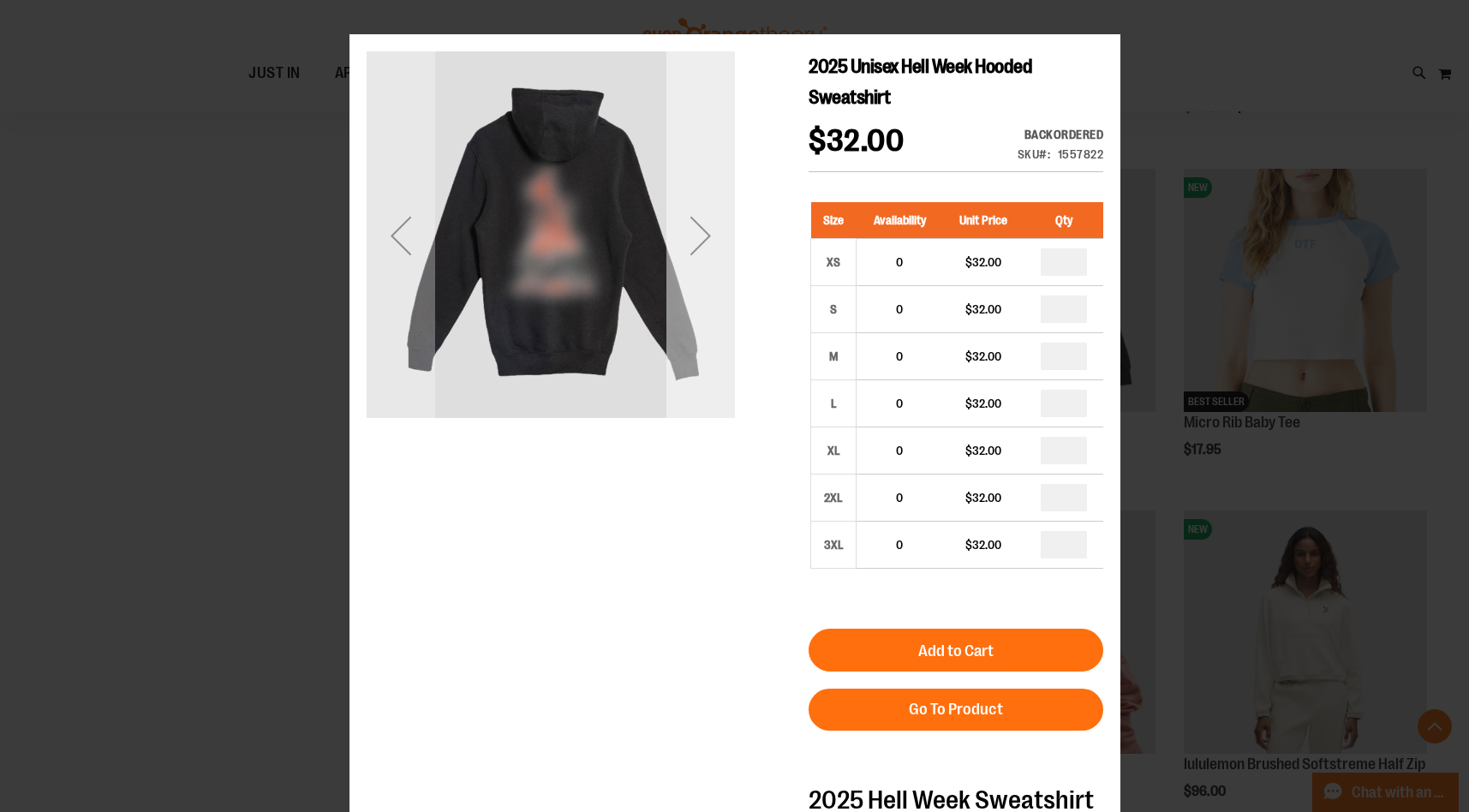
click at [711, 233] on div "Next" at bounding box center [700, 235] width 69 height 69
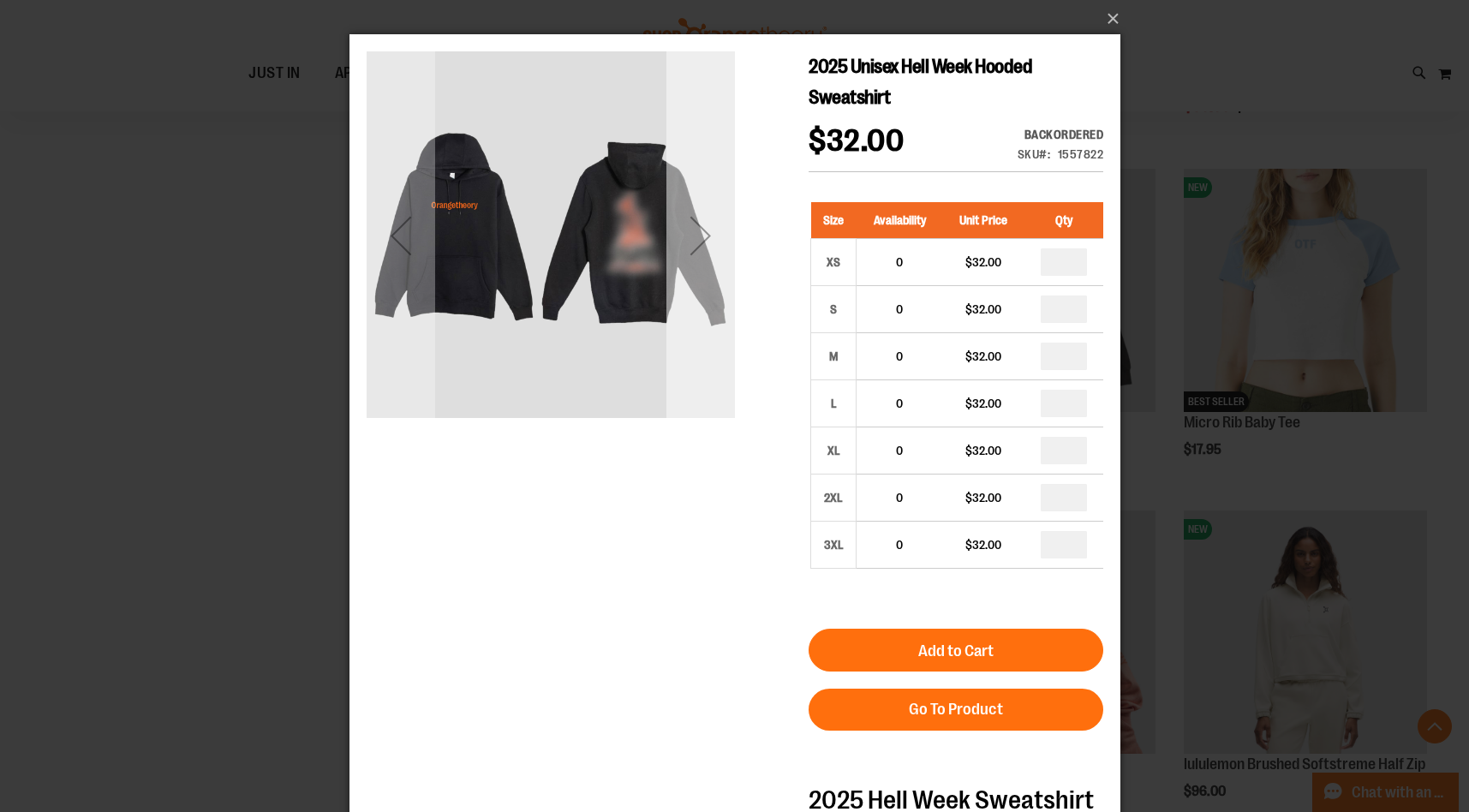
click at [711, 233] on div "Next" at bounding box center [700, 235] width 69 height 69
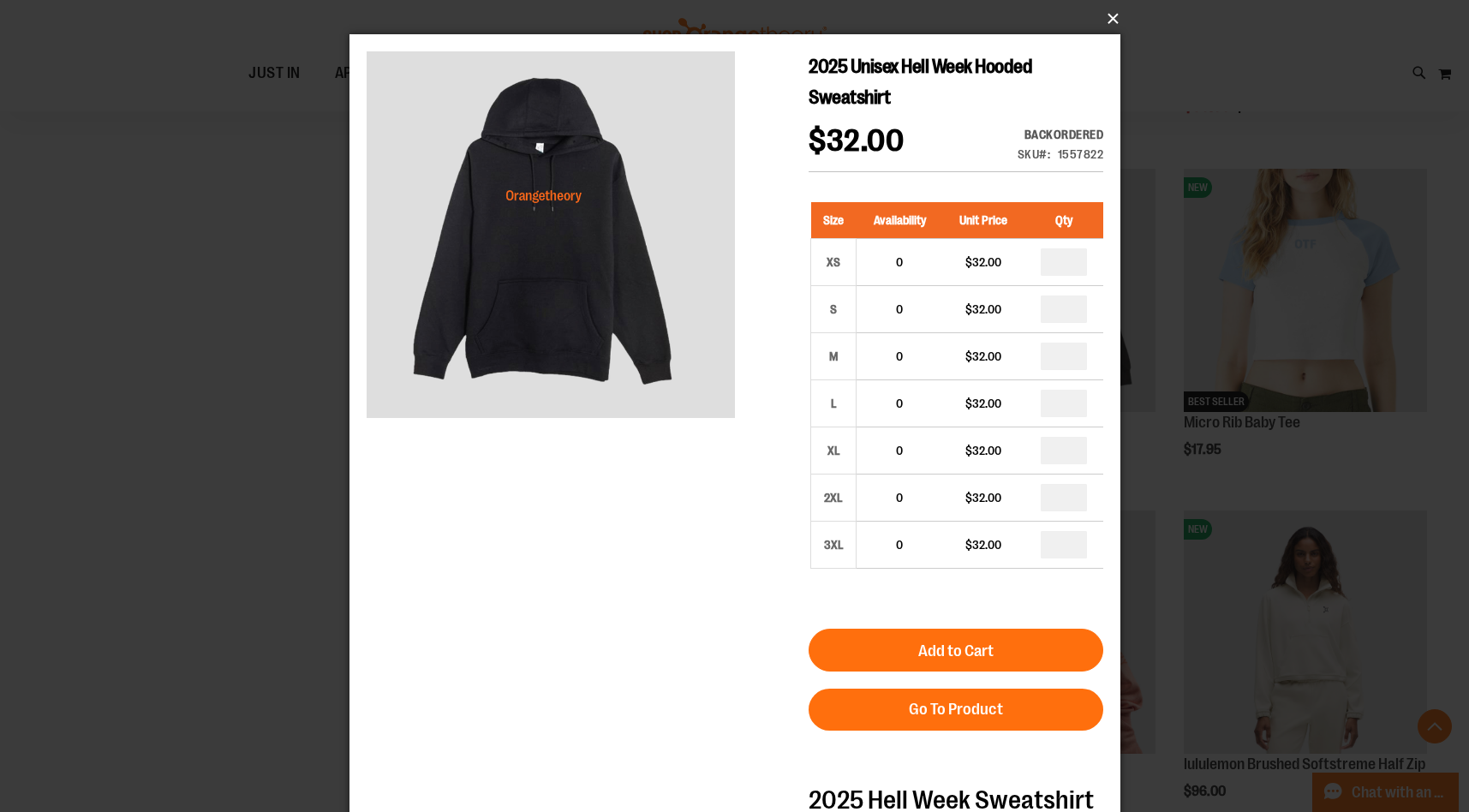
click at [1117, 19] on button "×" at bounding box center [740, 18] width 771 height 38
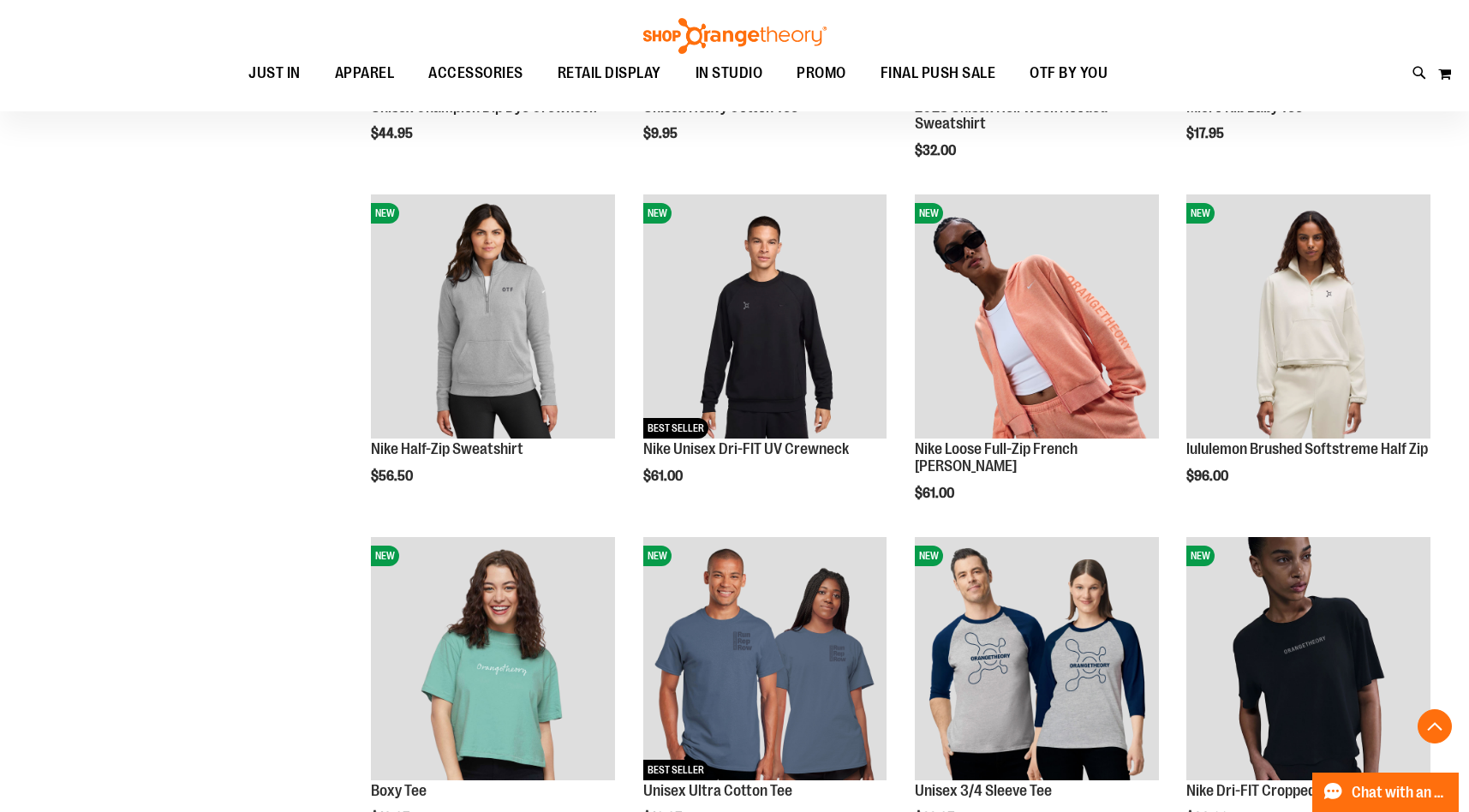
scroll to position [8707, 0]
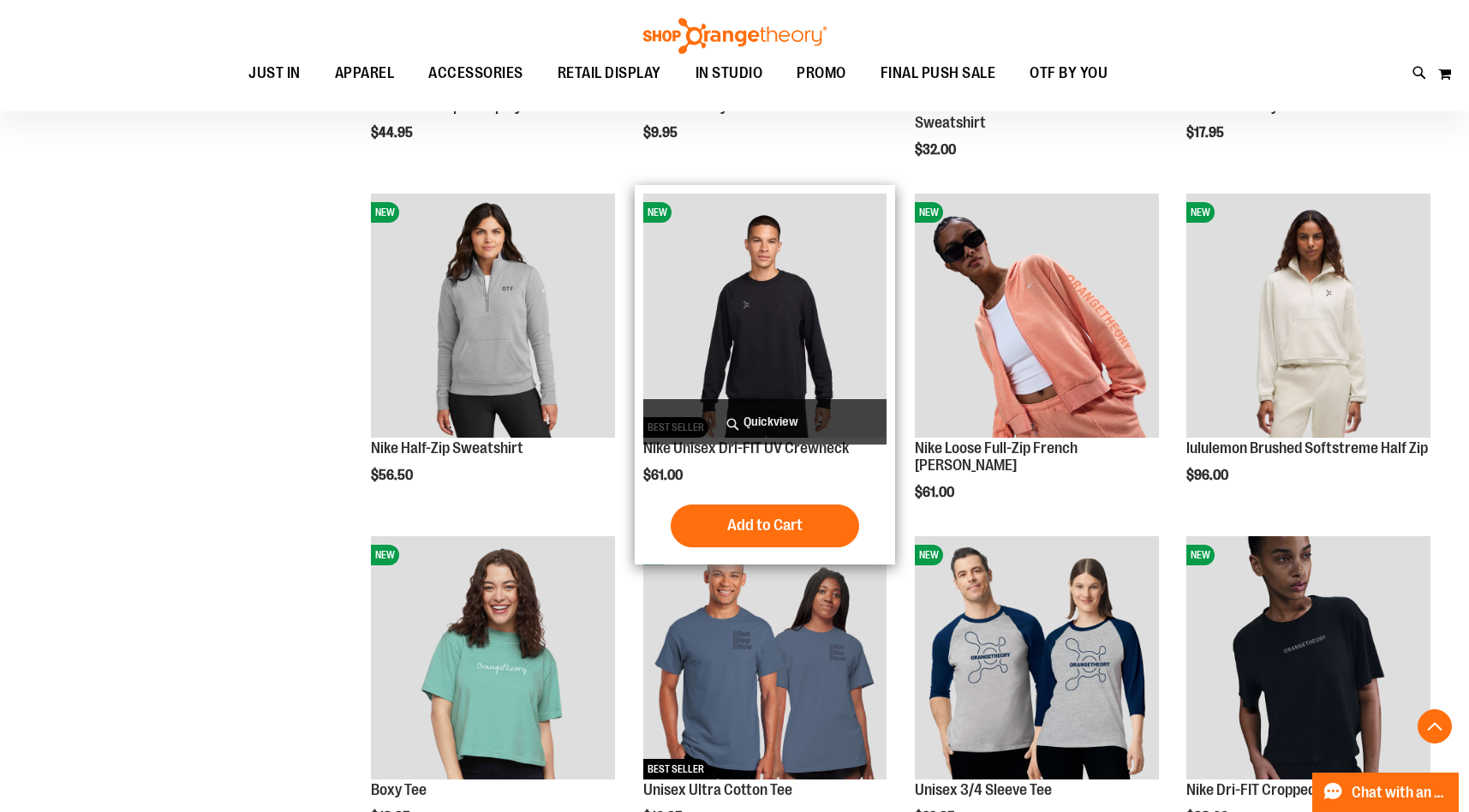
click at [785, 420] on span "Quickview" at bounding box center [765, 422] width 244 height 45
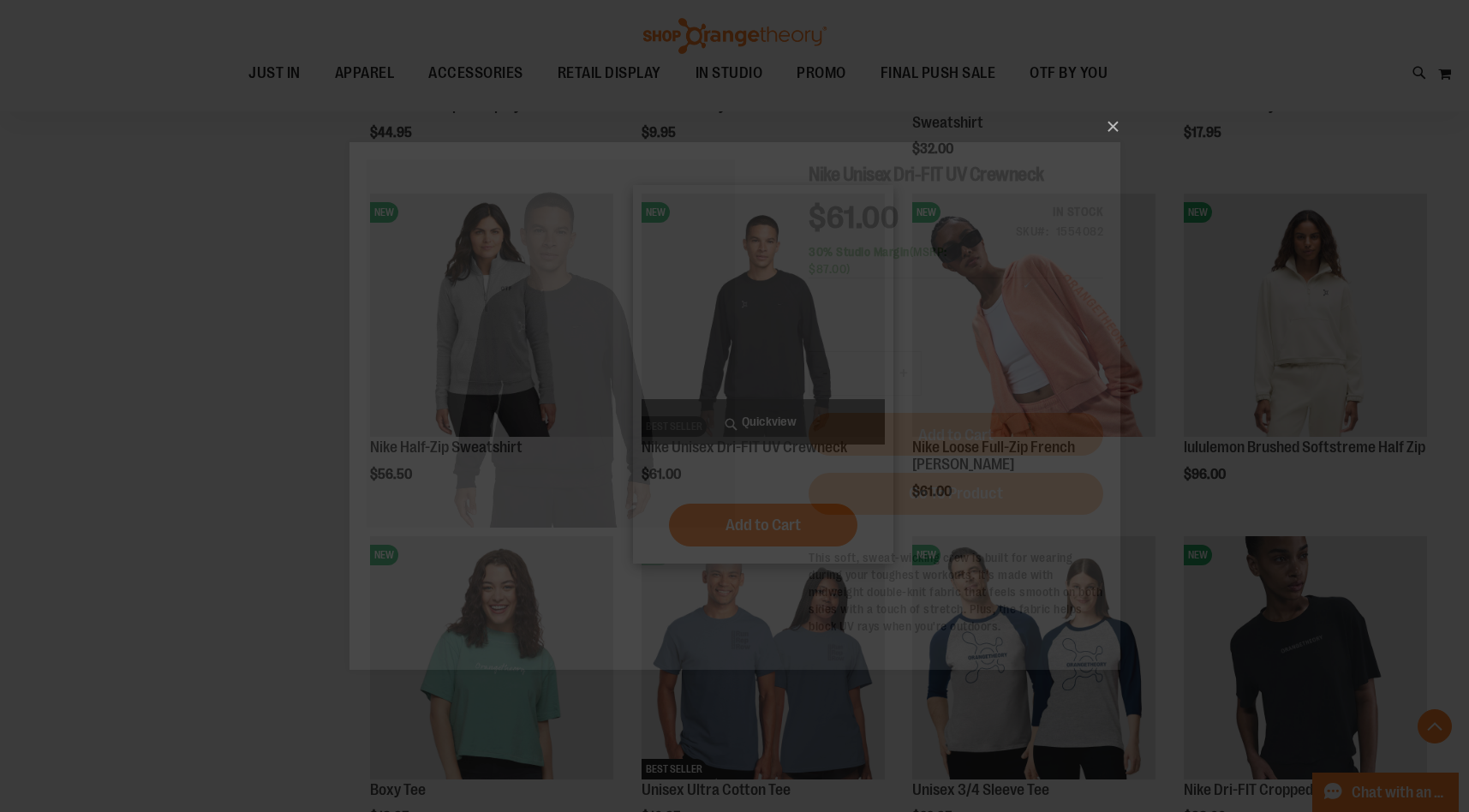
scroll to position [0, 0]
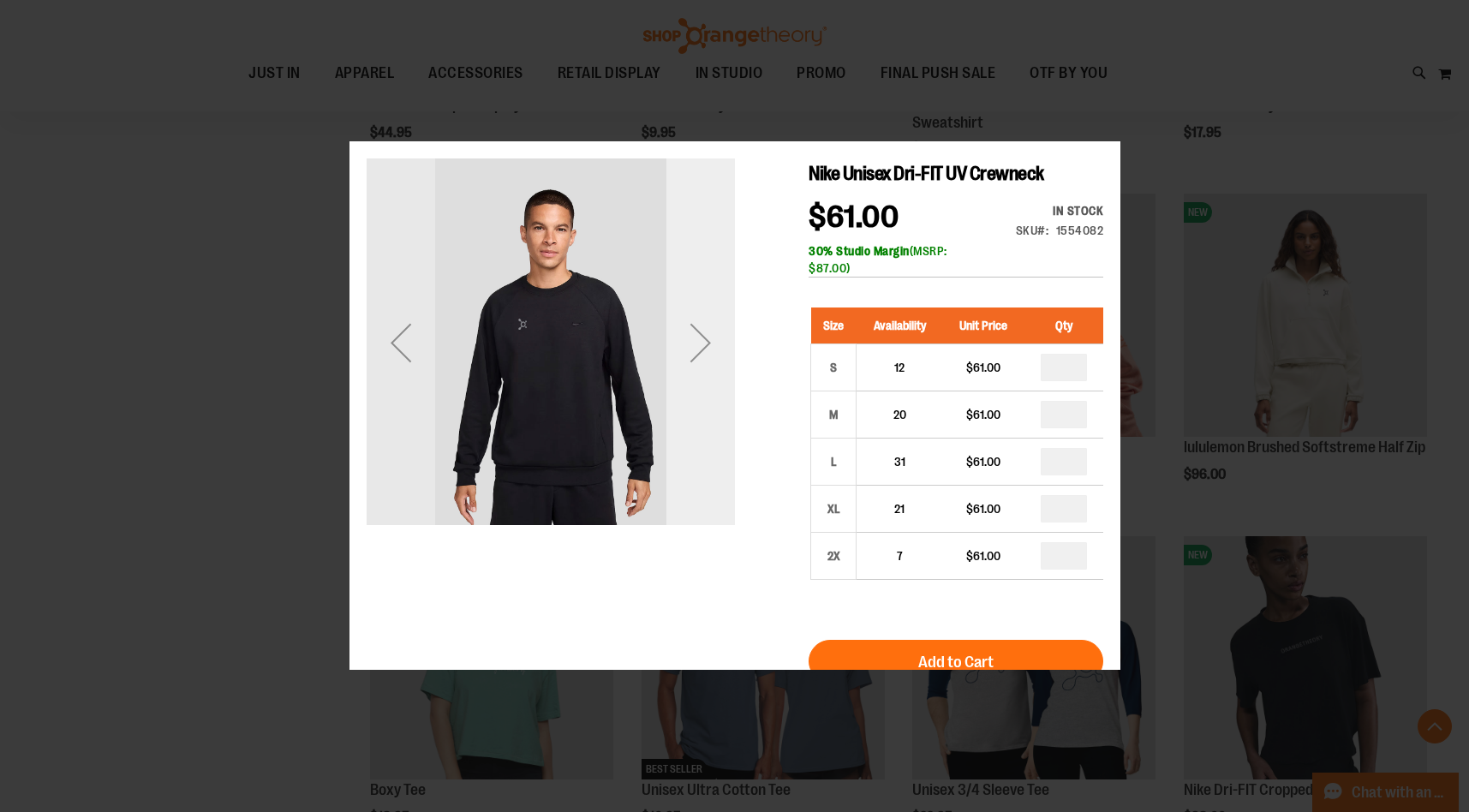
click at [693, 416] on div "Next" at bounding box center [700, 343] width 69 height 368
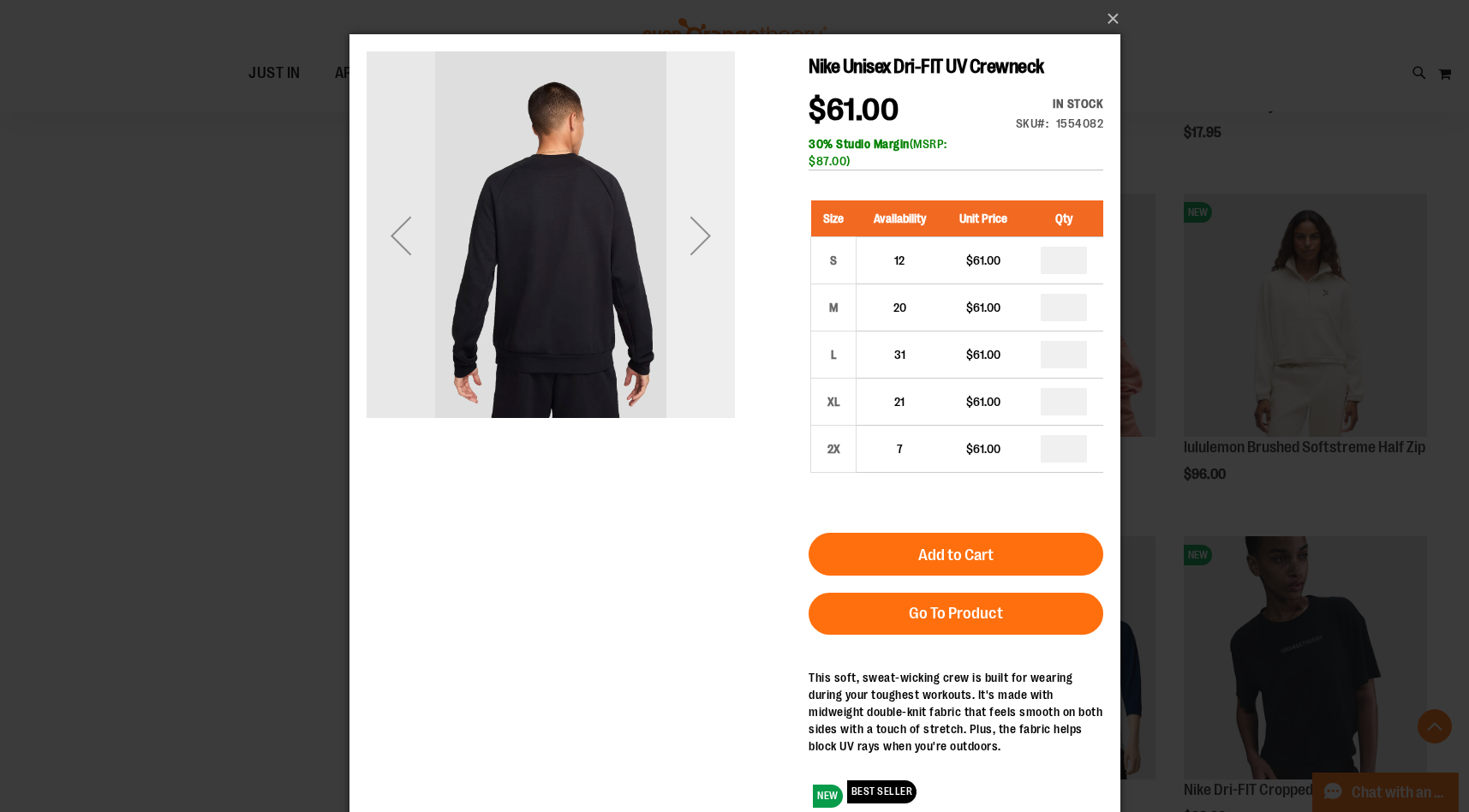
click at [698, 221] on div "Next" at bounding box center [700, 235] width 69 height 69
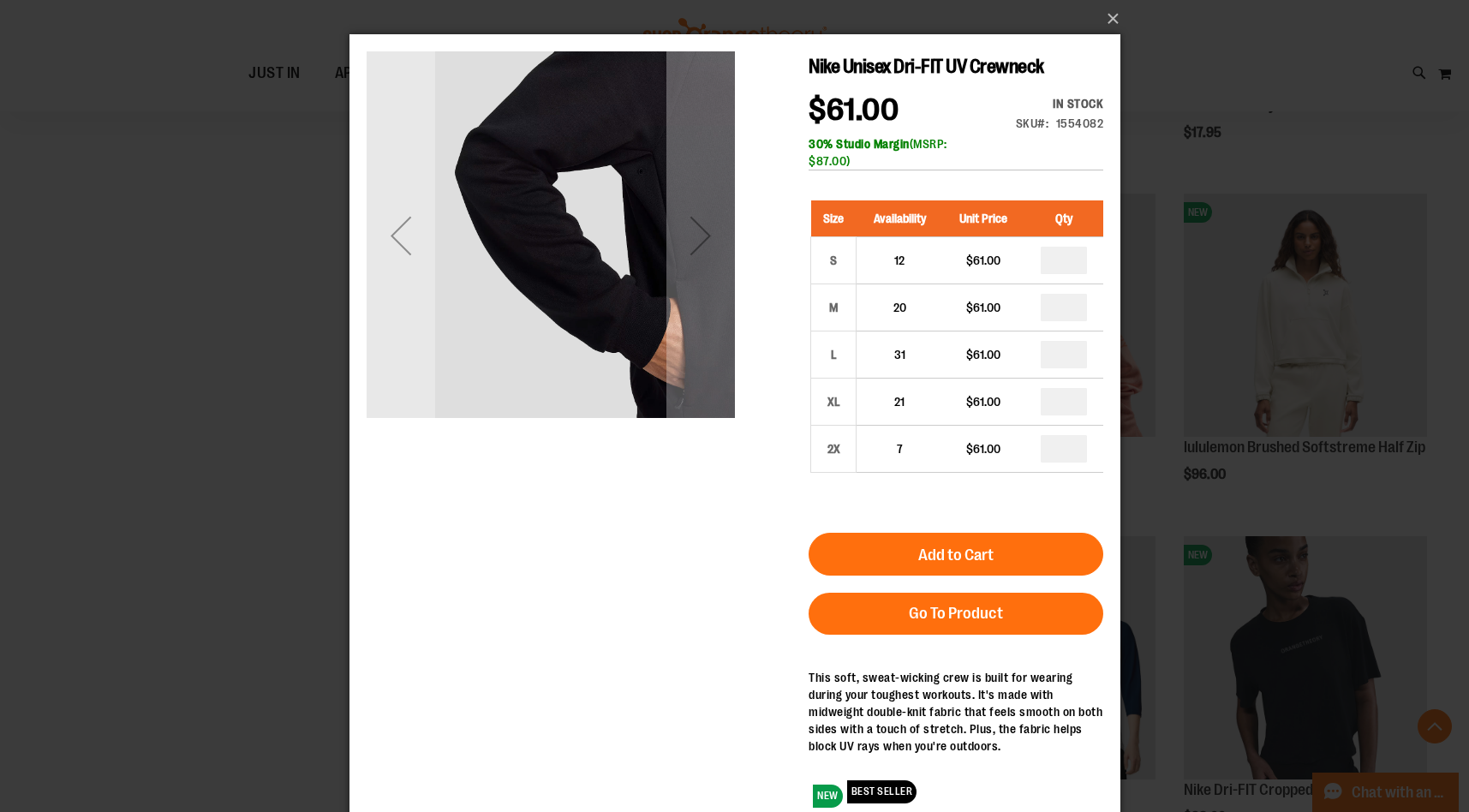
click at [683, 236] on div "Next" at bounding box center [700, 235] width 69 height 69
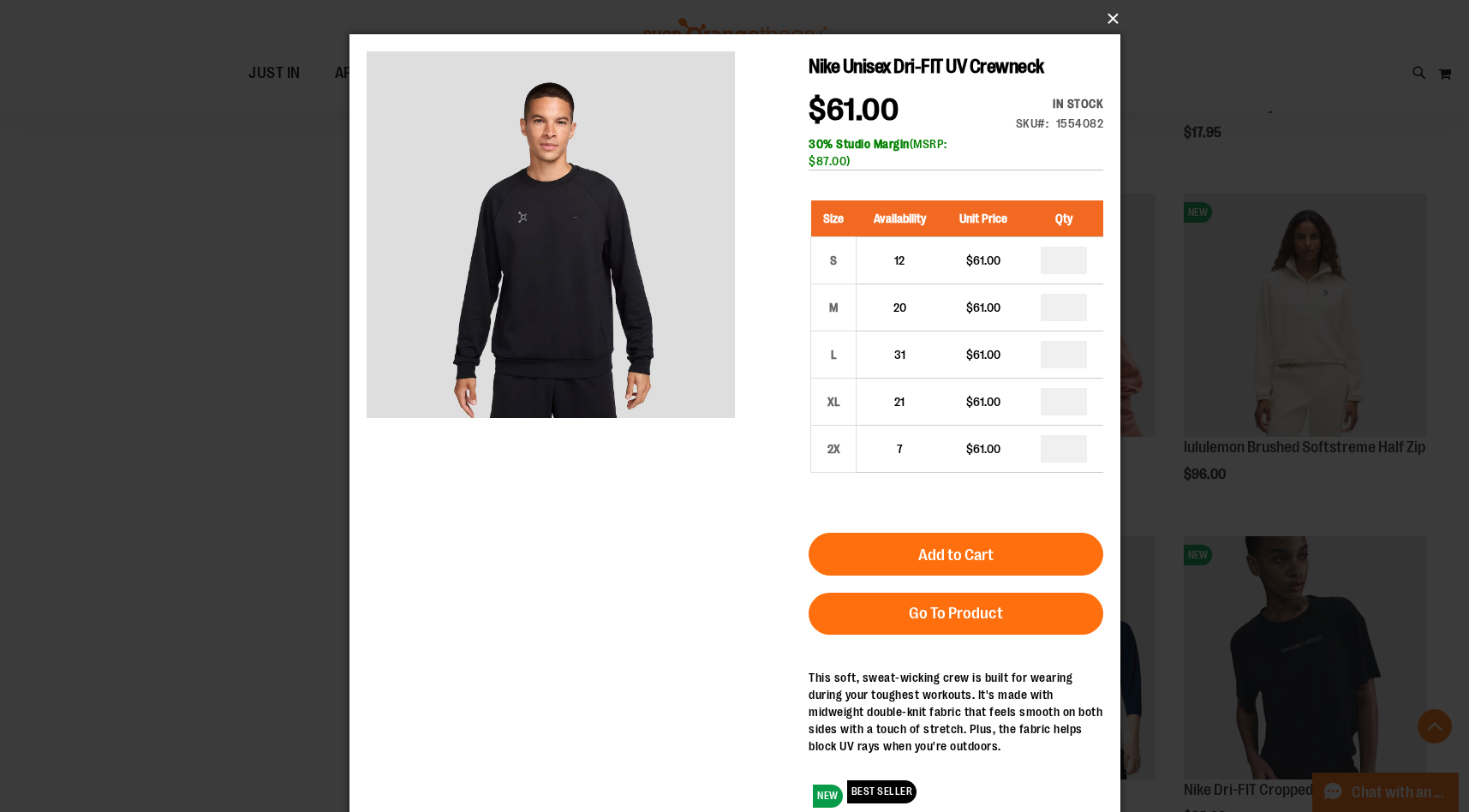
click at [1112, 21] on button "×" at bounding box center [740, 18] width 771 height 38
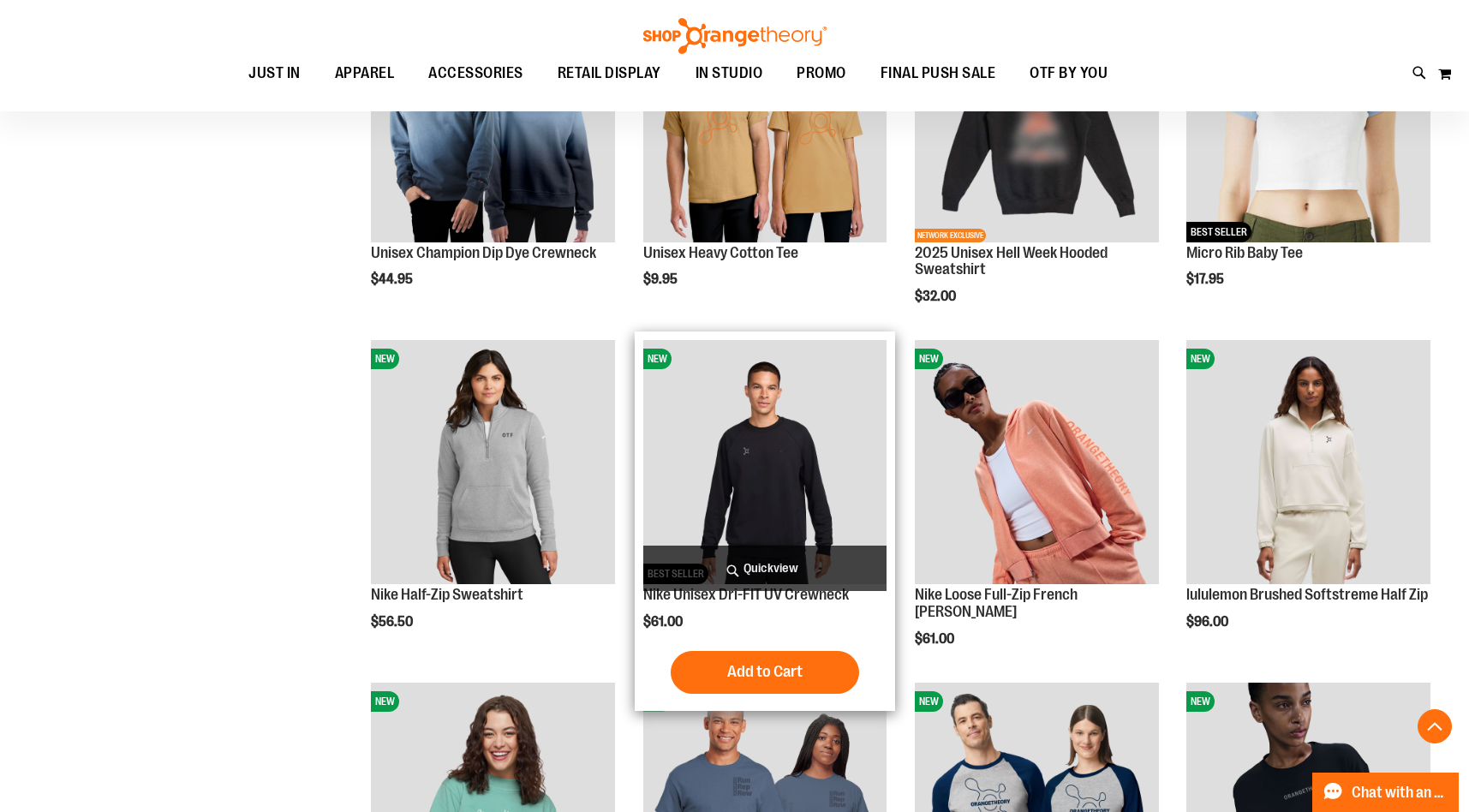
scroll to position [8305, 0]
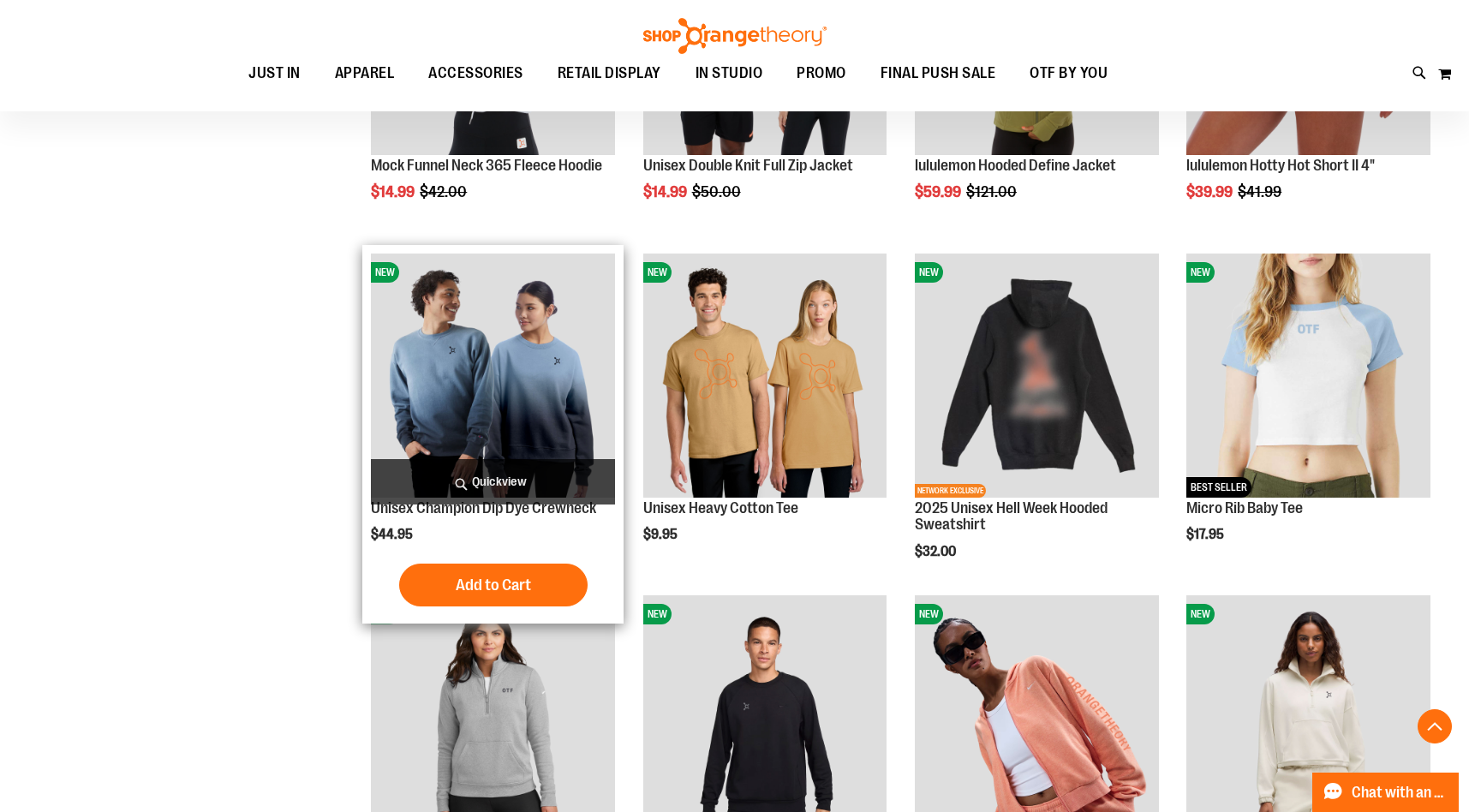
click at [489, 481] on span "Quickview" at bounding box center [493, 481] width 244 height 45
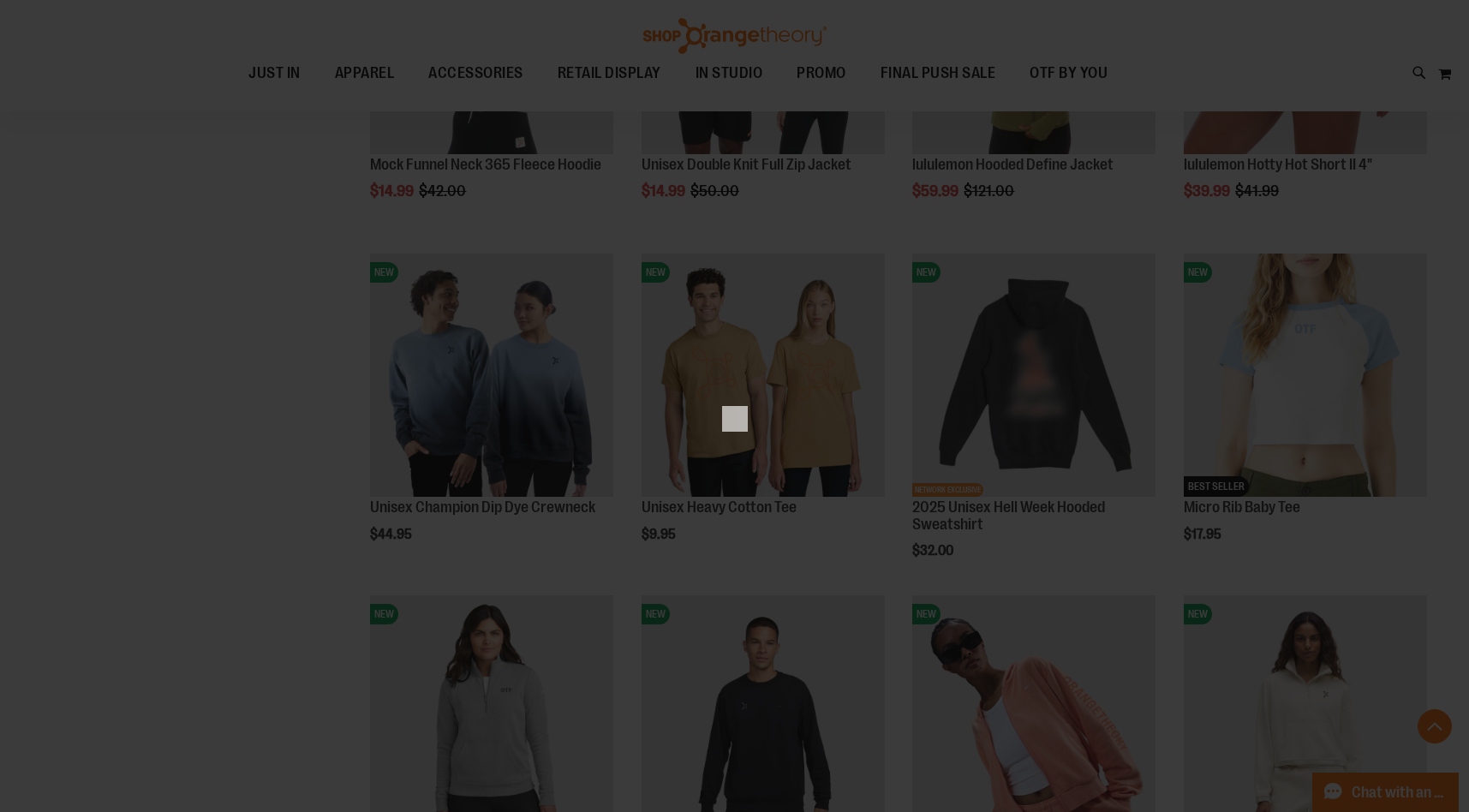
scroll to position [0, 0]
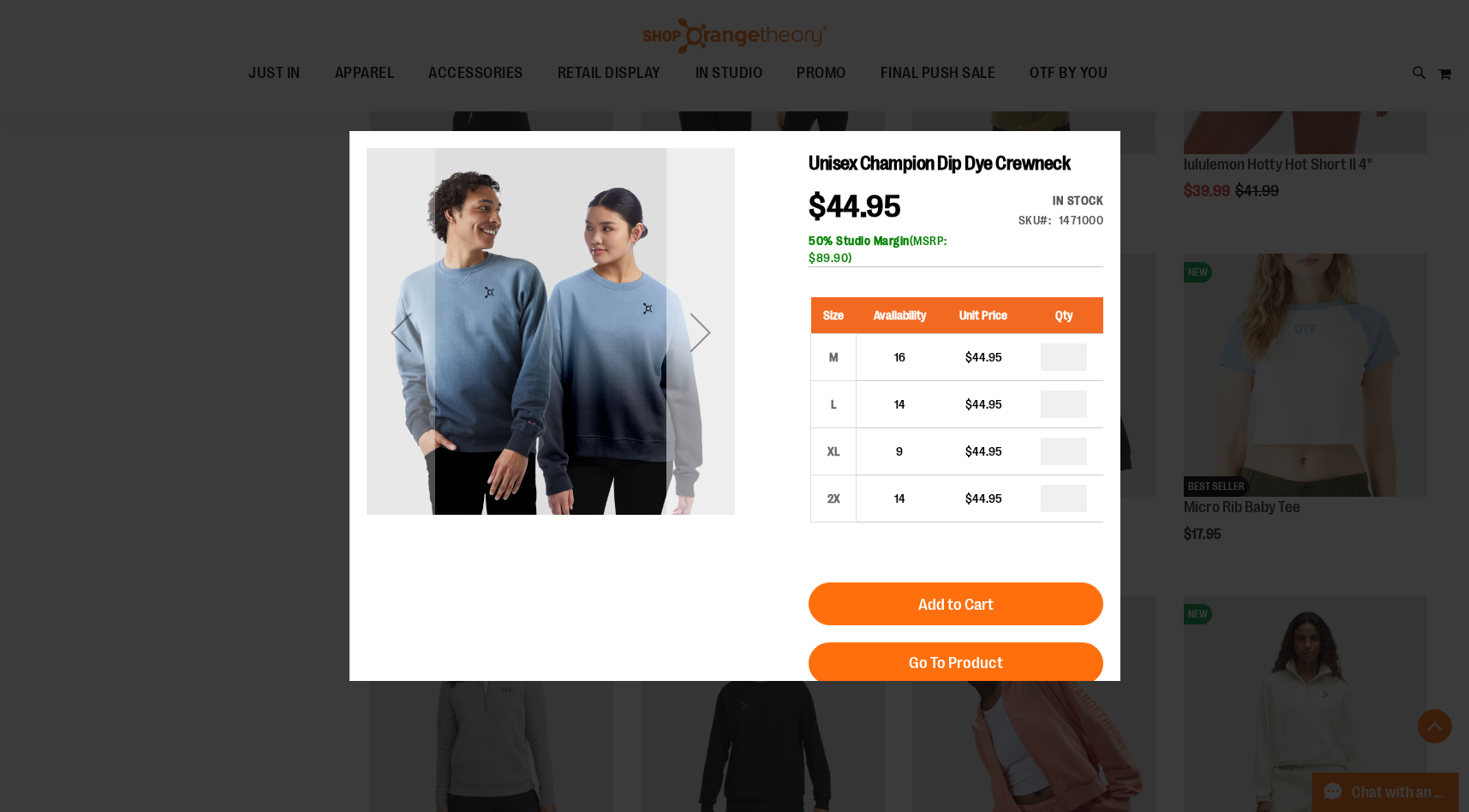
click at [707, 368] on div "Next" at bounding box center [700, 331] width 69 height 368
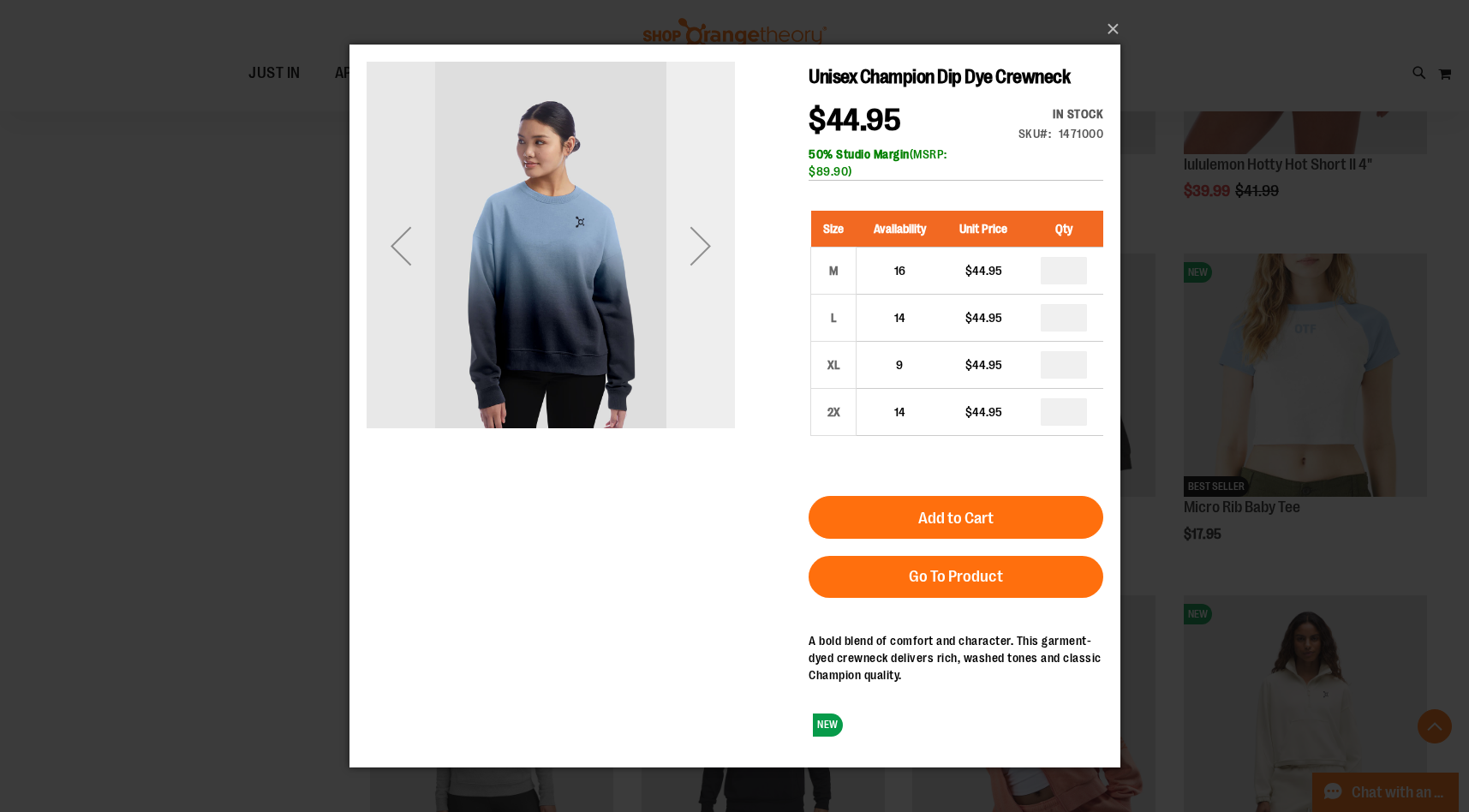
click at [702, 251] on div "Next" at bounding box center [700, 245] width 69 height 69
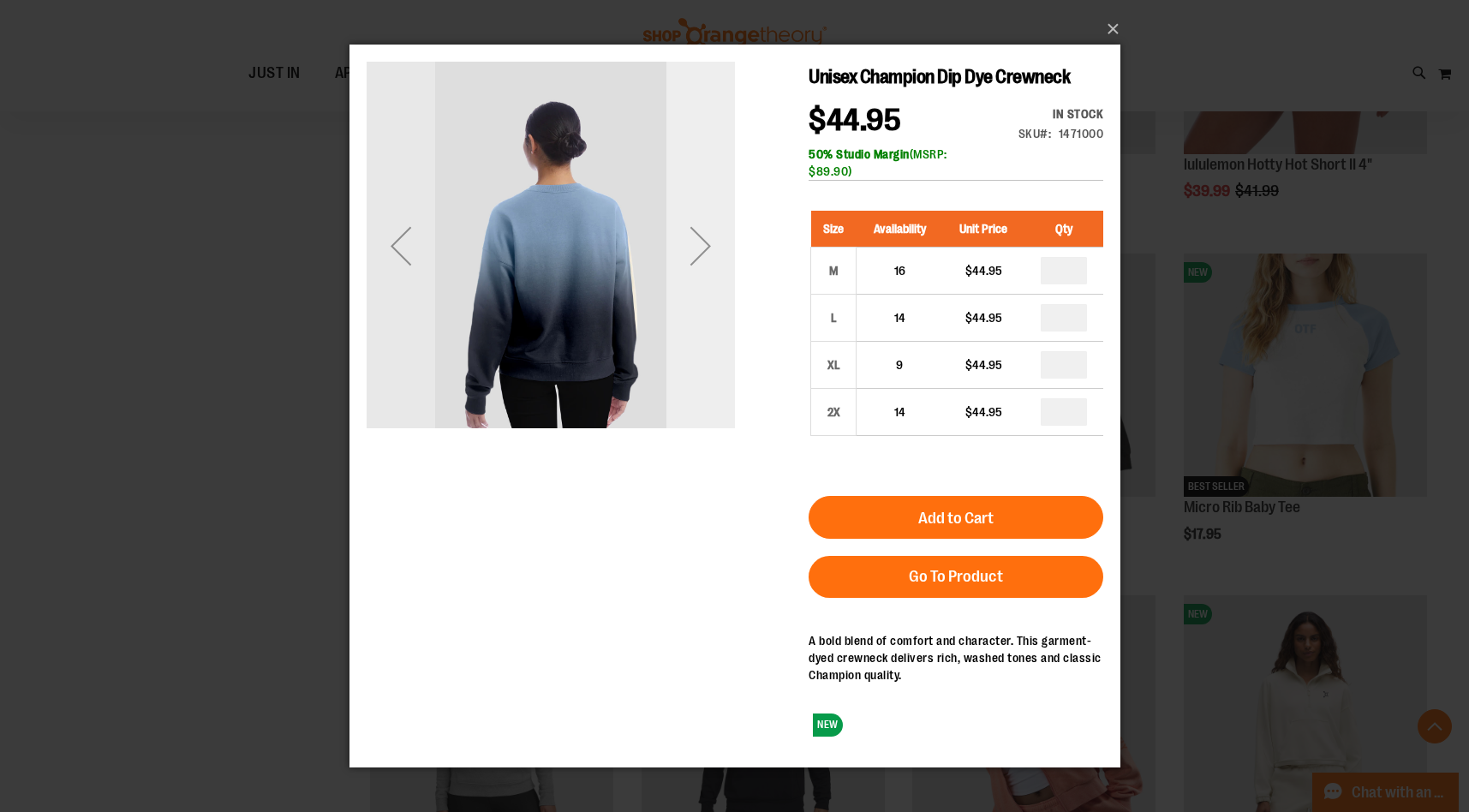
click at [702, 251] on div "Next" at bounding box center [700, 245] width 69 height 69
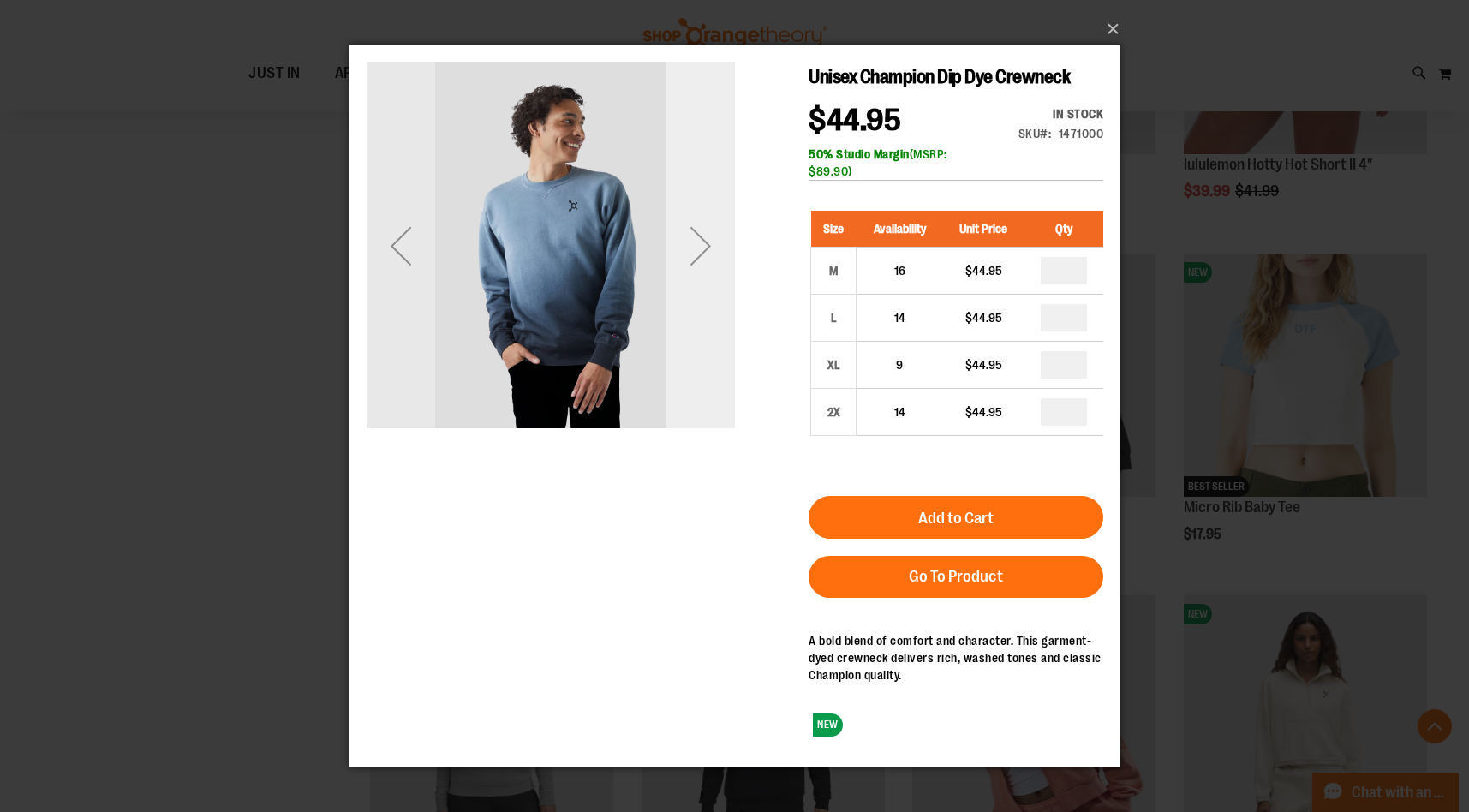
click at [702, 251] on div "Next" at bounding box center [700, 245] width 69 height 69
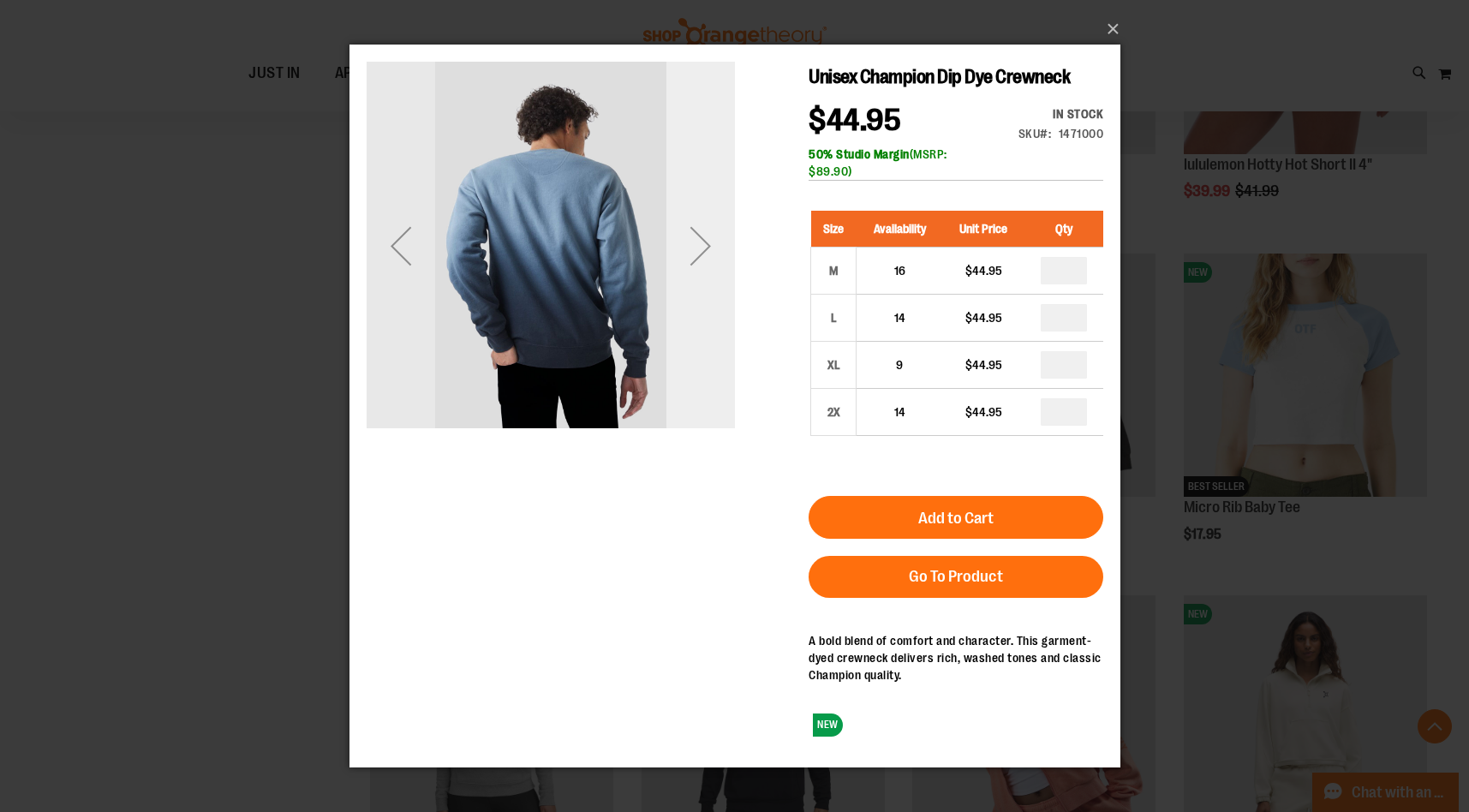
click at [702, 251] on div "Next" at bounding box center [700, 245] width 69 height 69
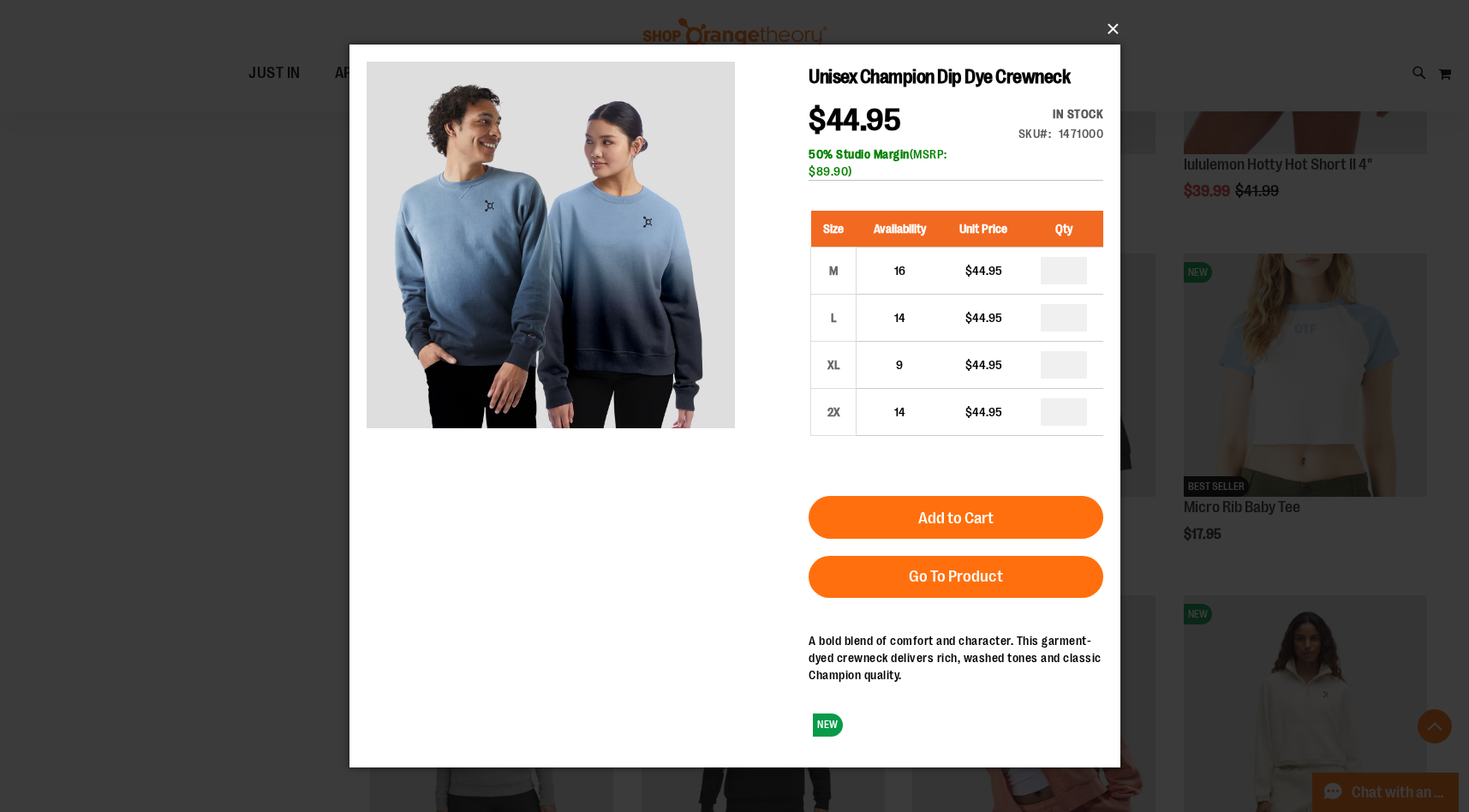
click at [1117, 30] on button "×" at bounding box center [740, 29] width 771 height 38
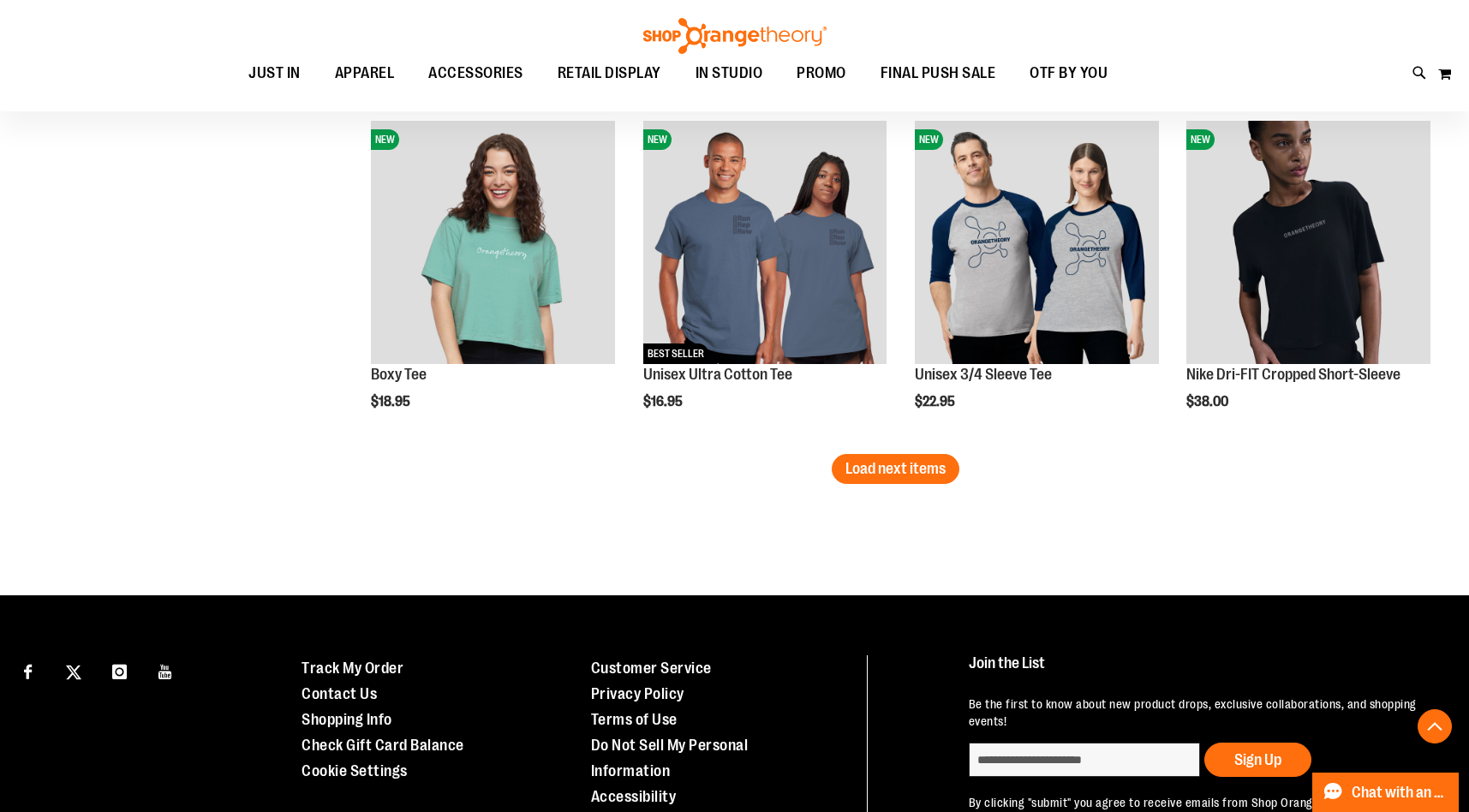
scroll to position [9133, 0]
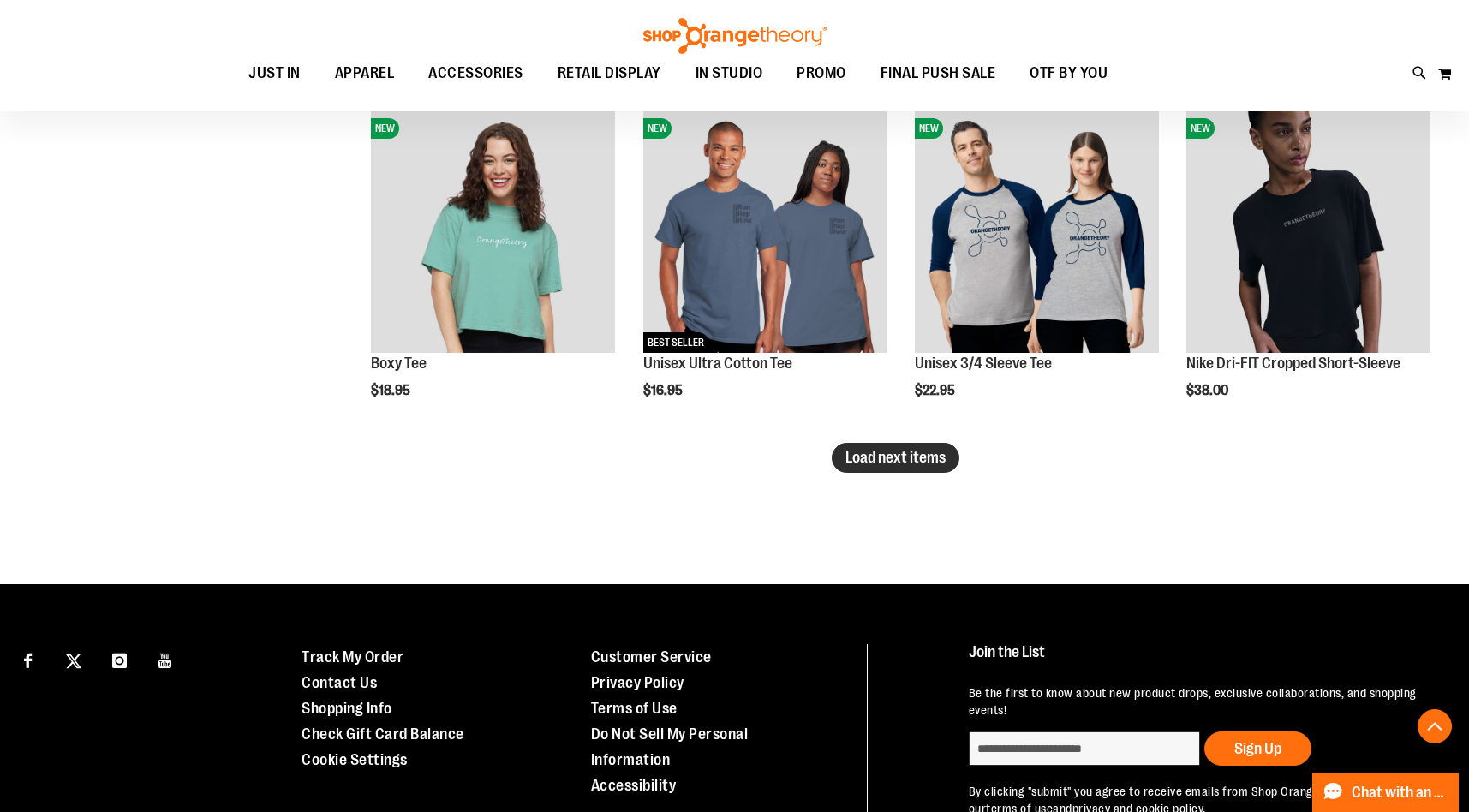
click at [928, 455] on span "Load next items" at bounding box center [895, 457] width 100 height 17
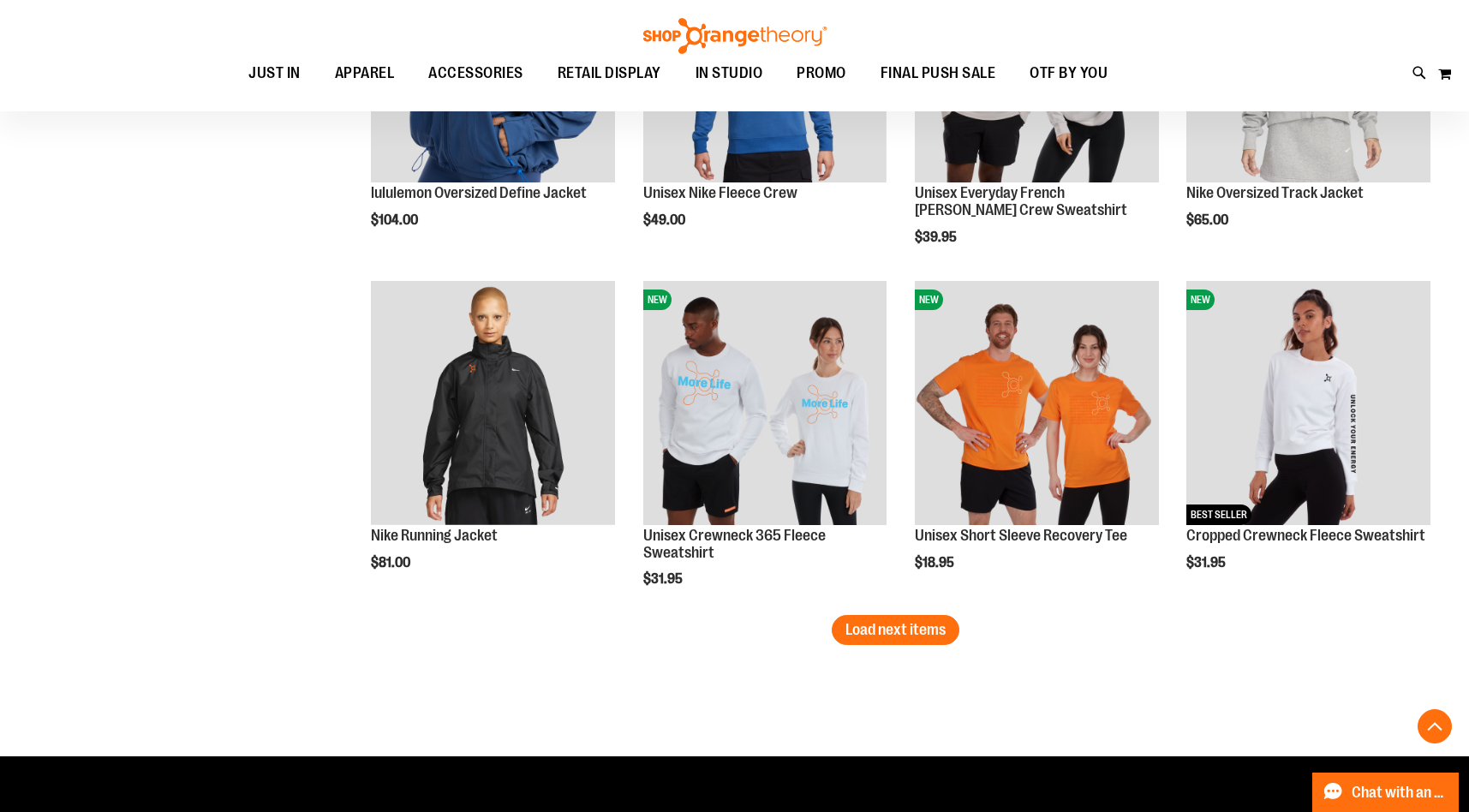
scroll to position [10026, 0]
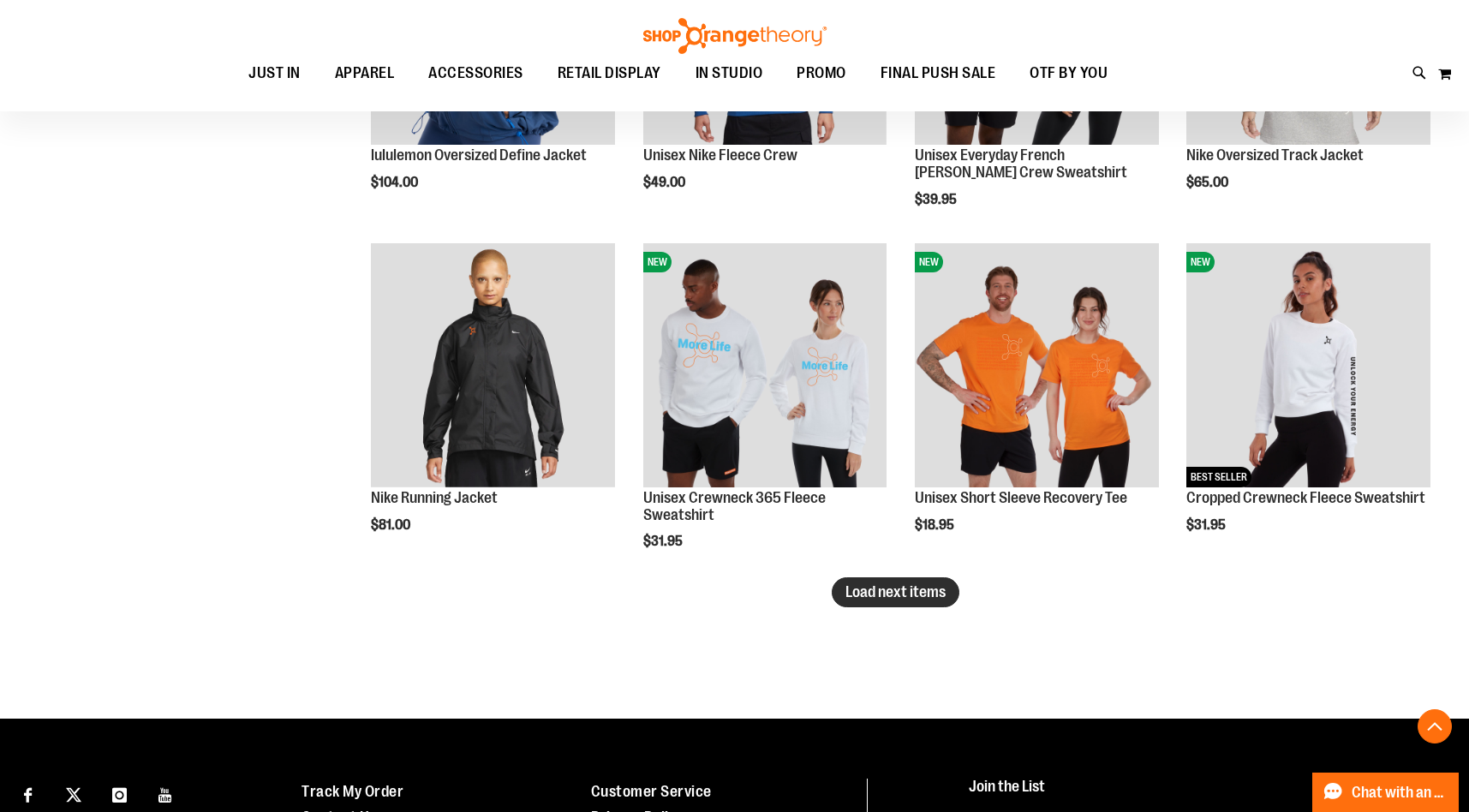
click at [924, 587] on span "Load next items" at bounding box center [895, 592] width 100 height 17
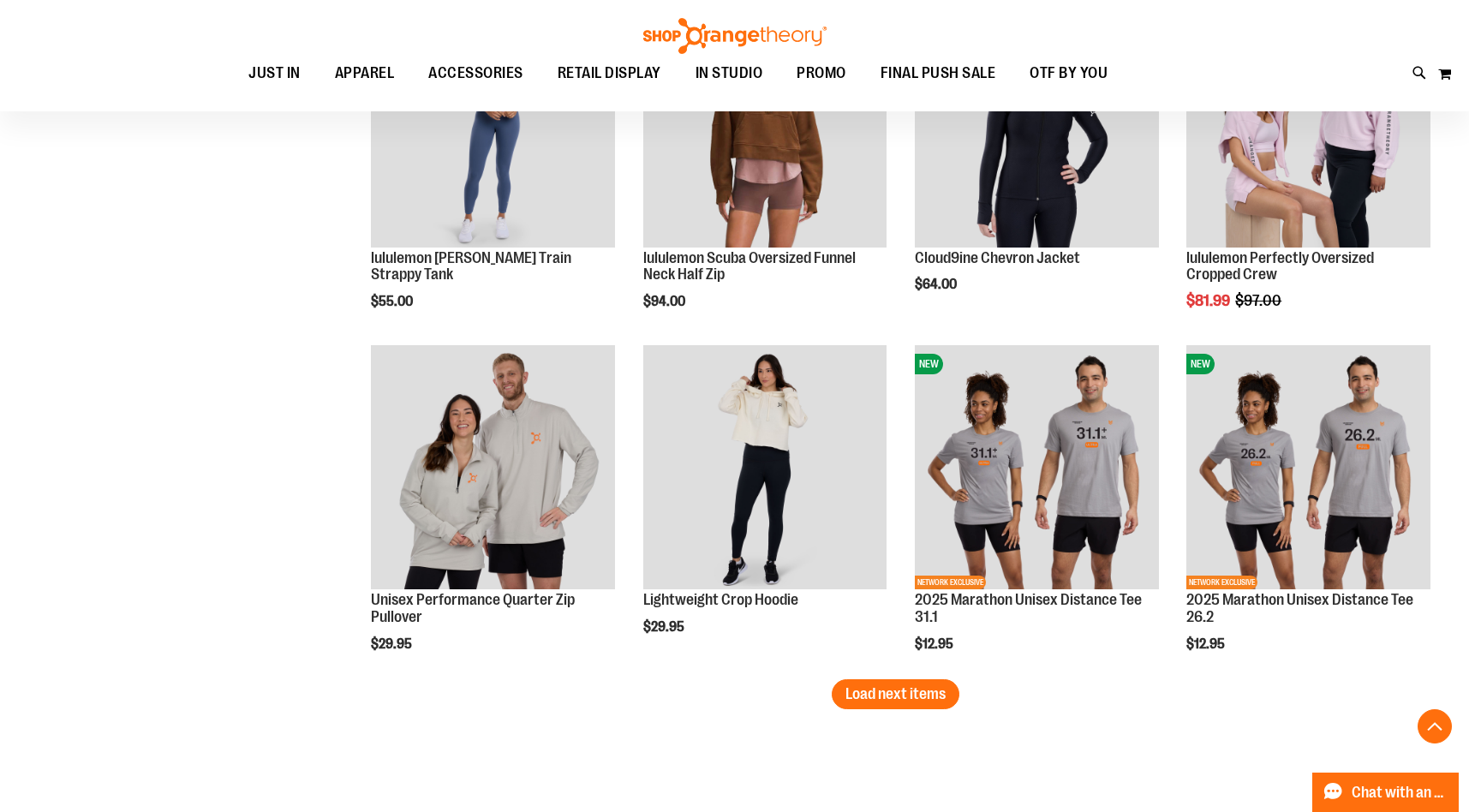
scroll to position [10889, 0]
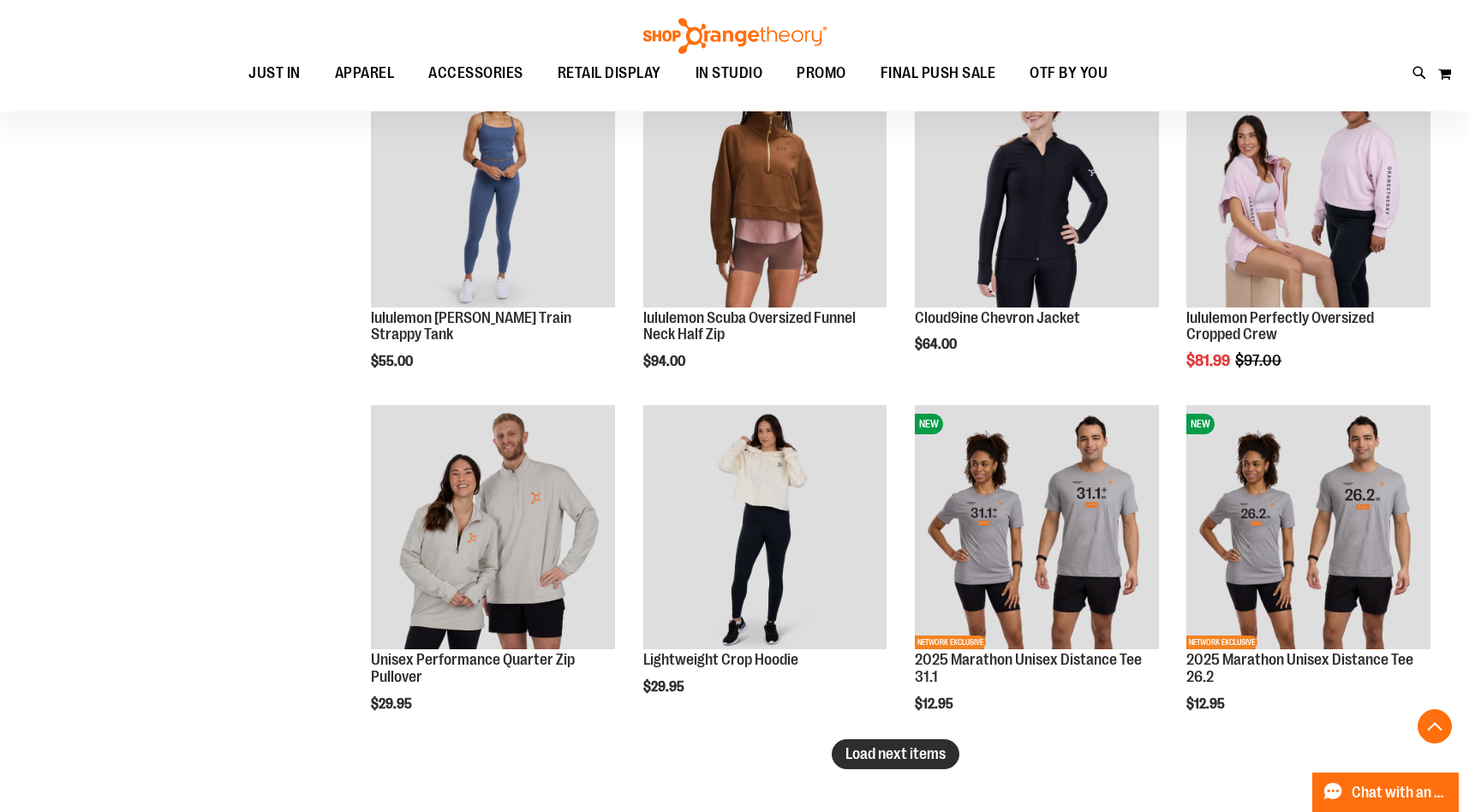
click at [935, 756] on span "Load next items" at bounding box center [895, 754] width 100 height 17
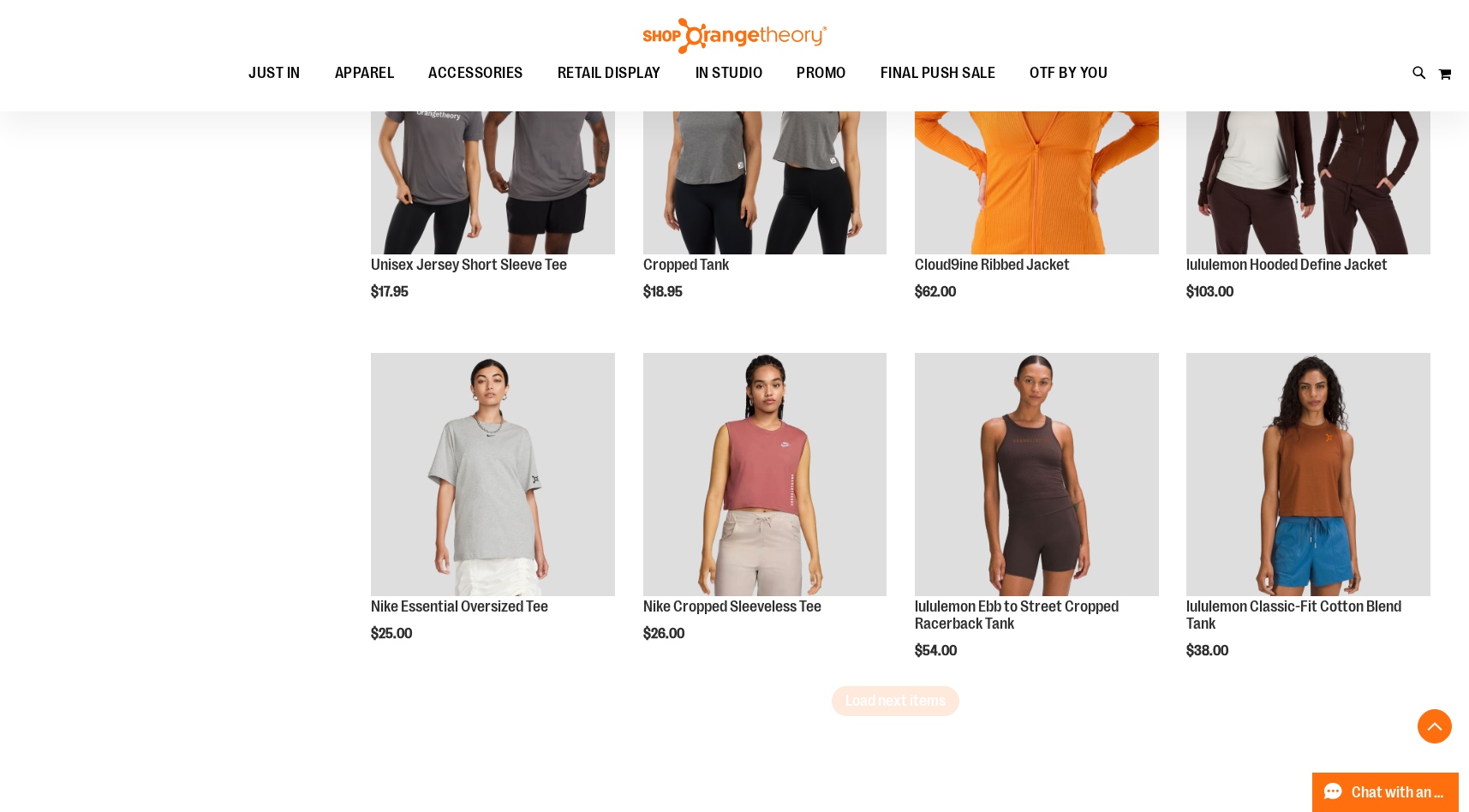
scroll to position [12081, 0]
